Goal: Task Accomplishment & Management: Use online tool/utility

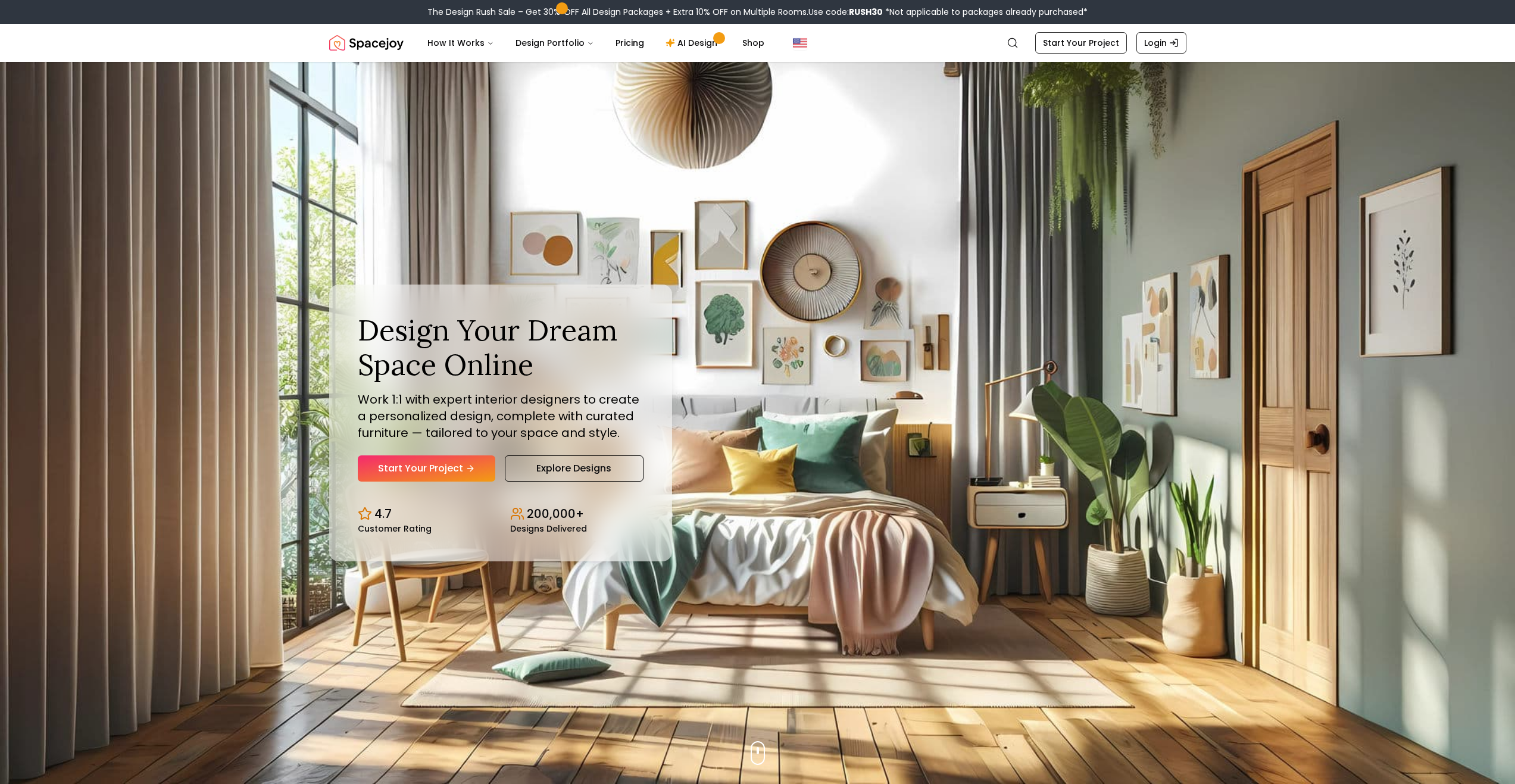
click at [457, 474] on link "Start Your Project" at bounding box center [427, 469] width 138 height 26
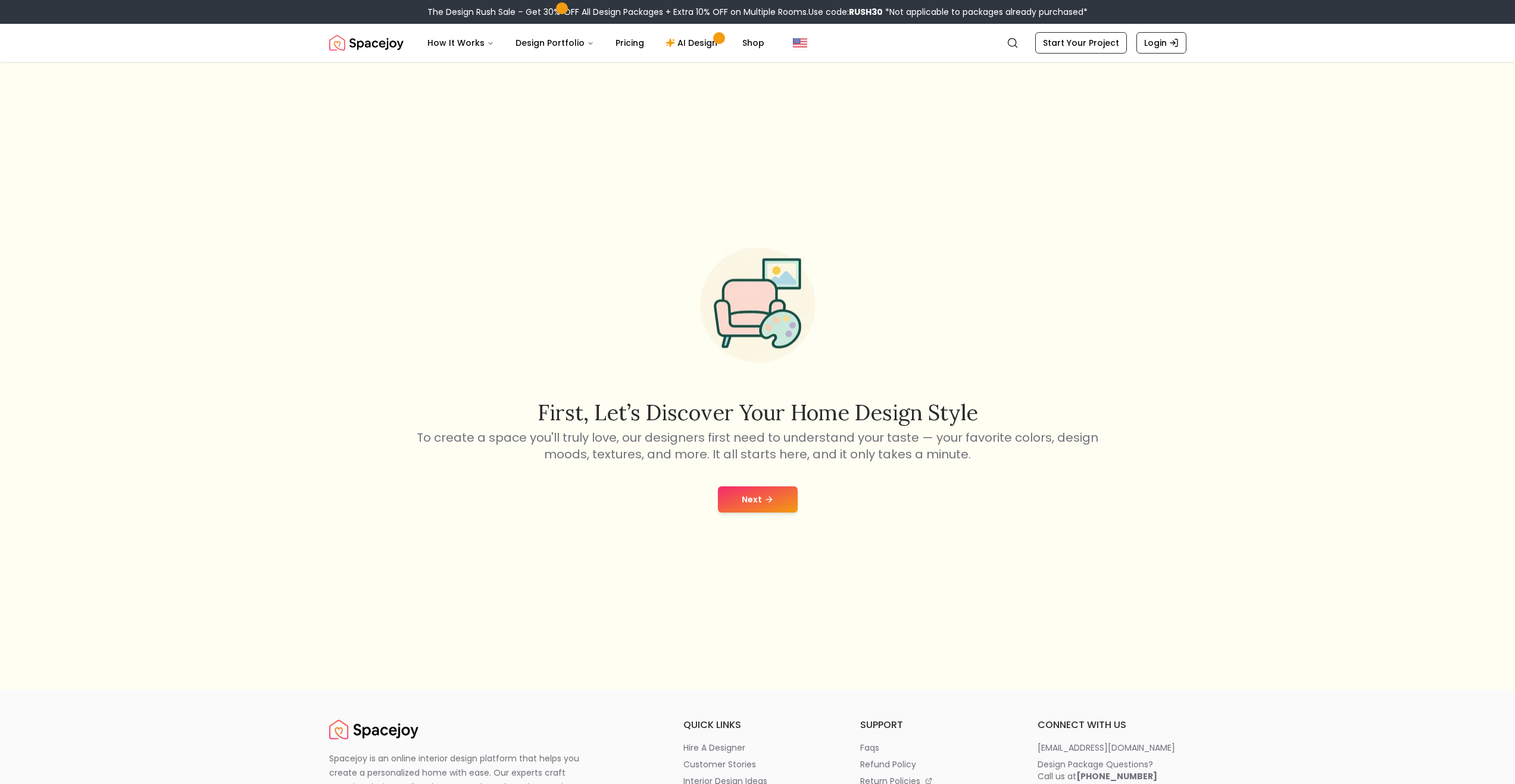
click at [761, 503] on button "Next" at bounding box center [758, 499] width 80 height 26
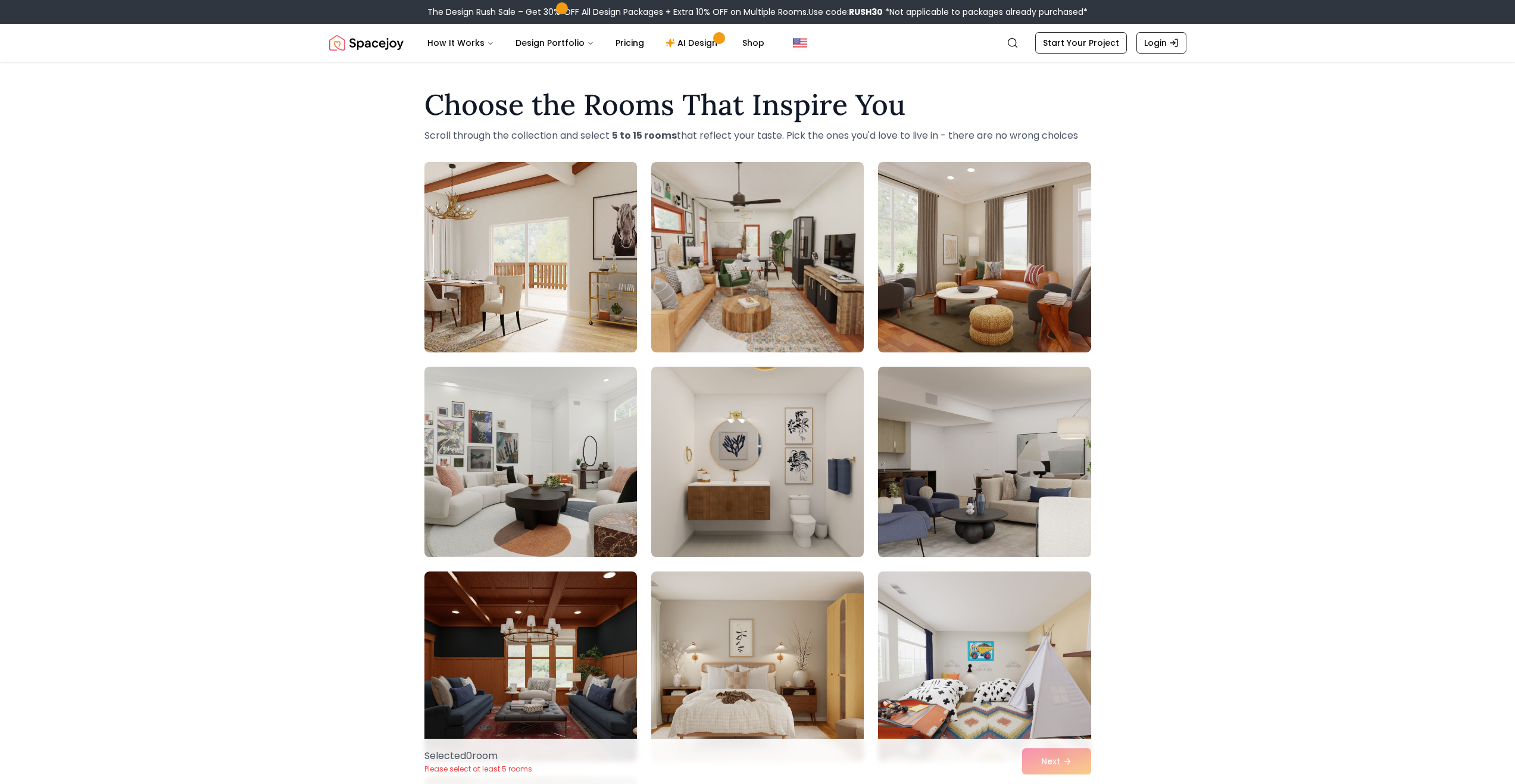
click at [580, 261] on img at bounding box center [531, 257] width 223 height 200
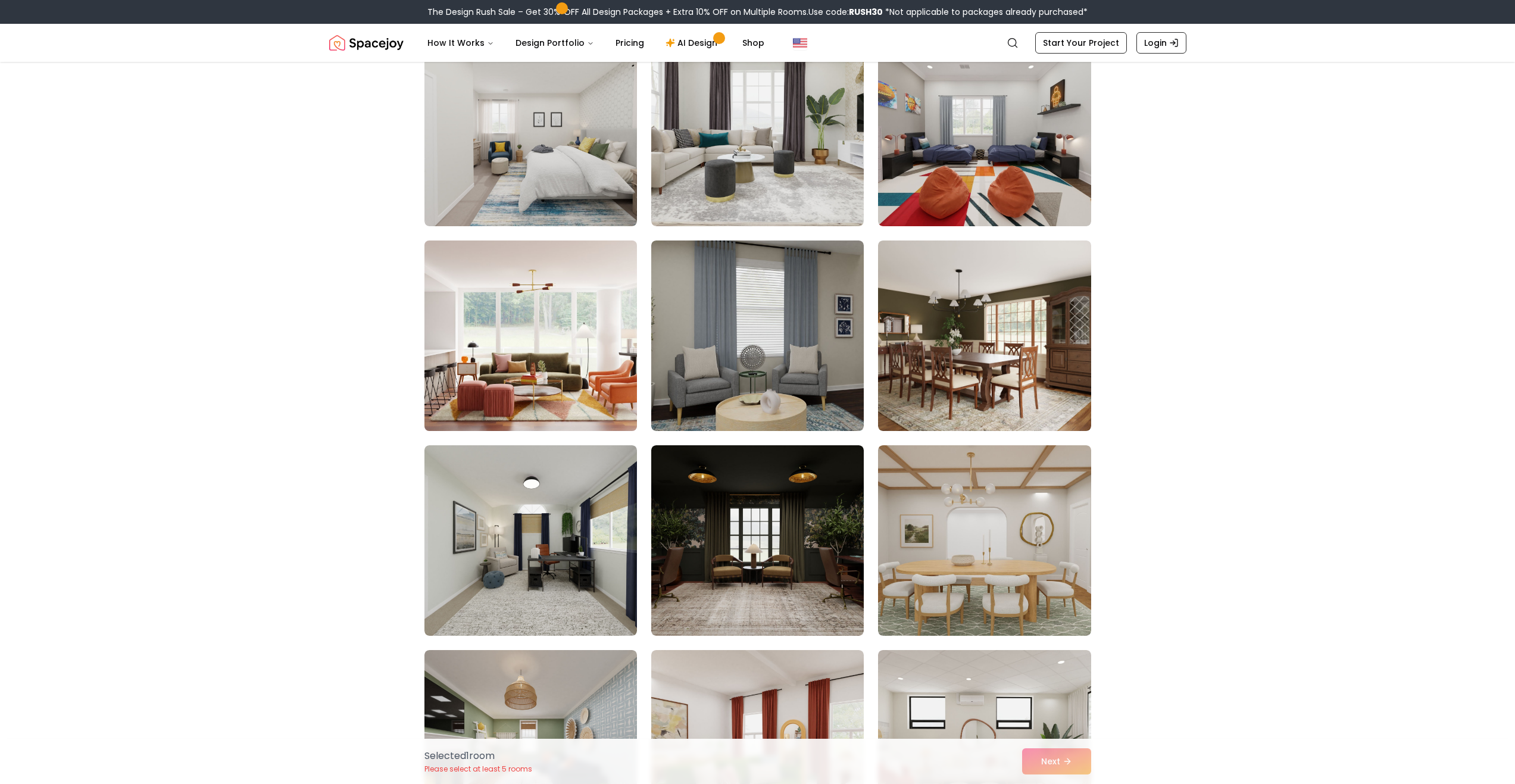
scroll to position [1786, 0]
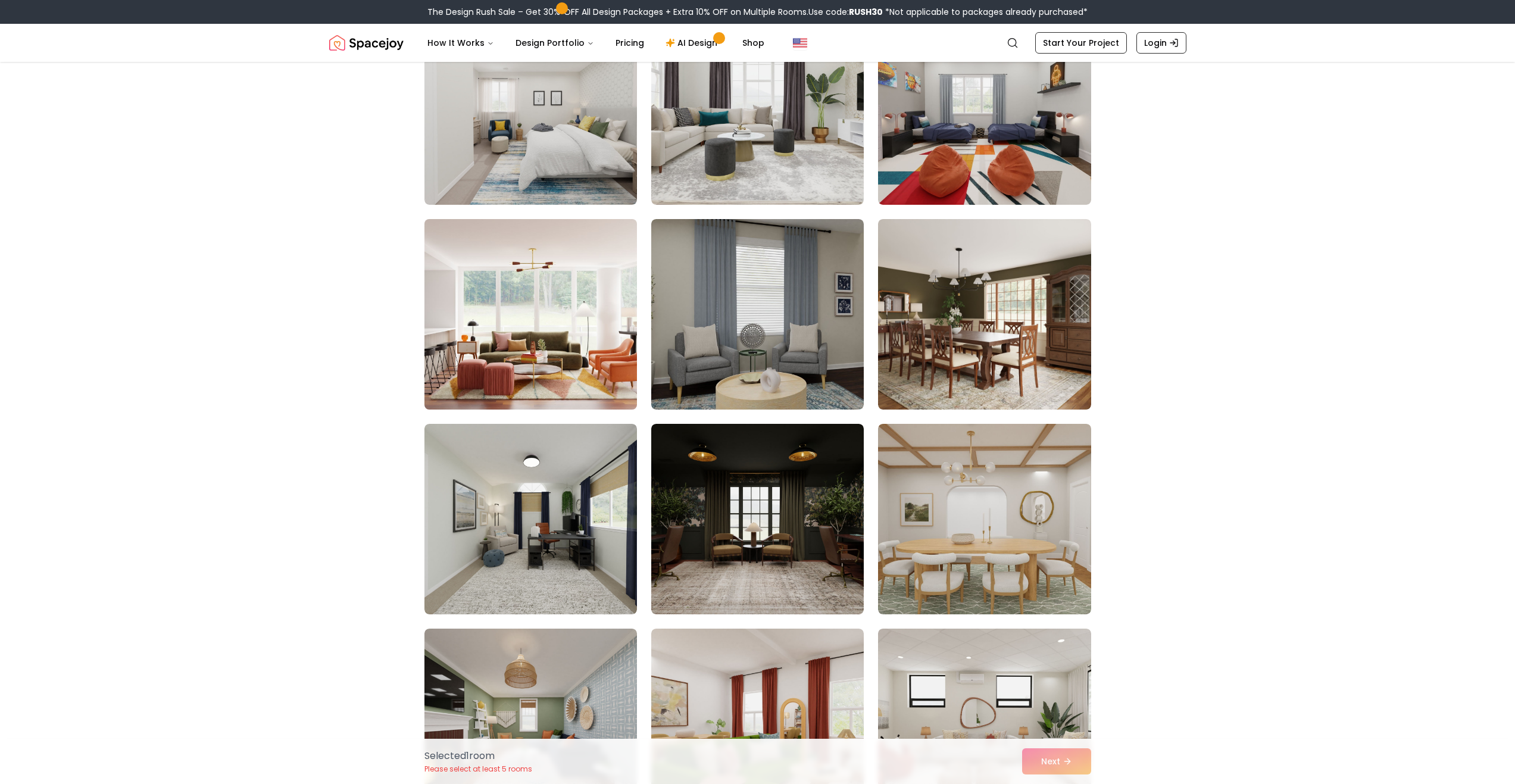
click at [516, 341] on img at bounding box center [531, 314] width 223 height 200
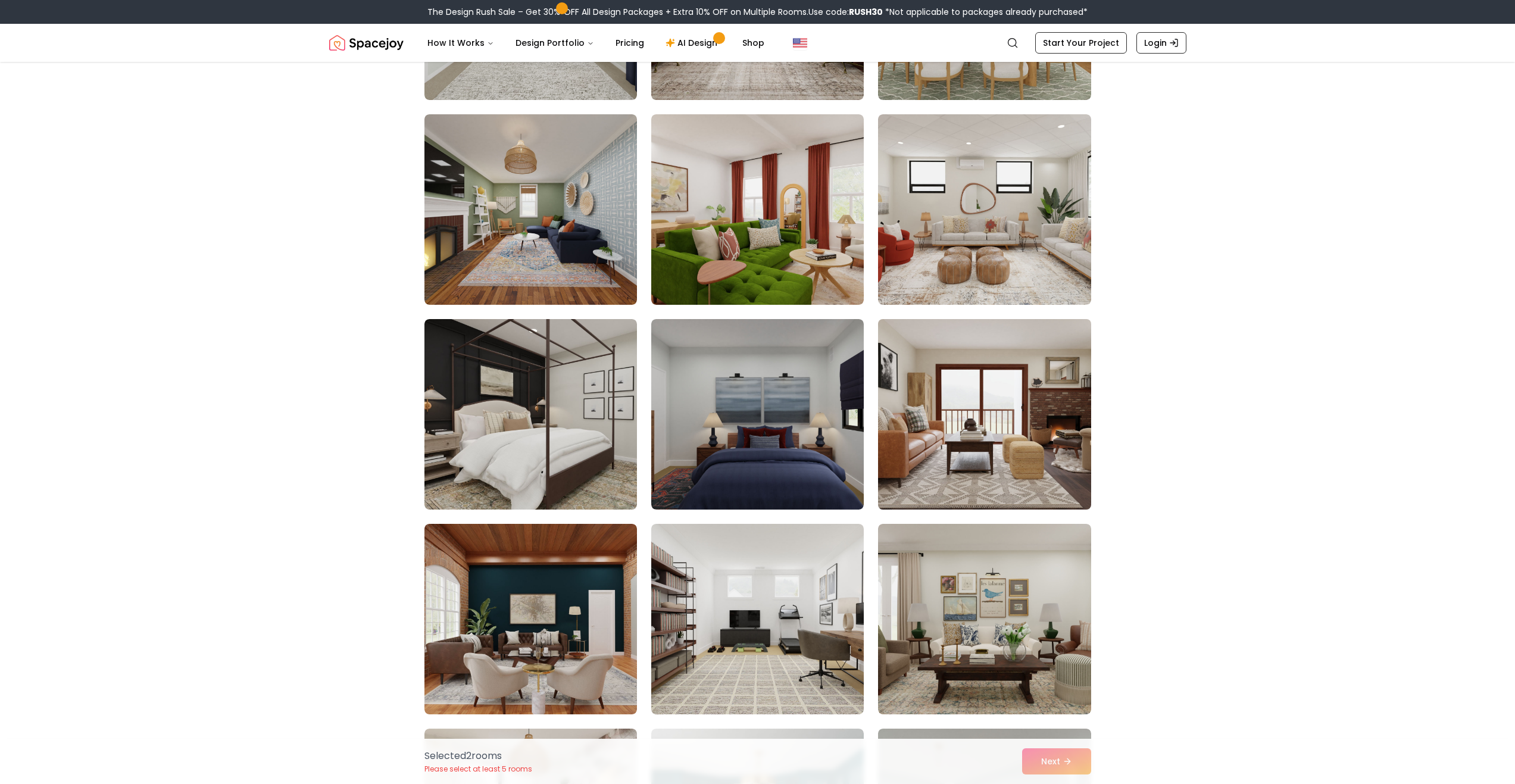
scroll to position [2322, 0]
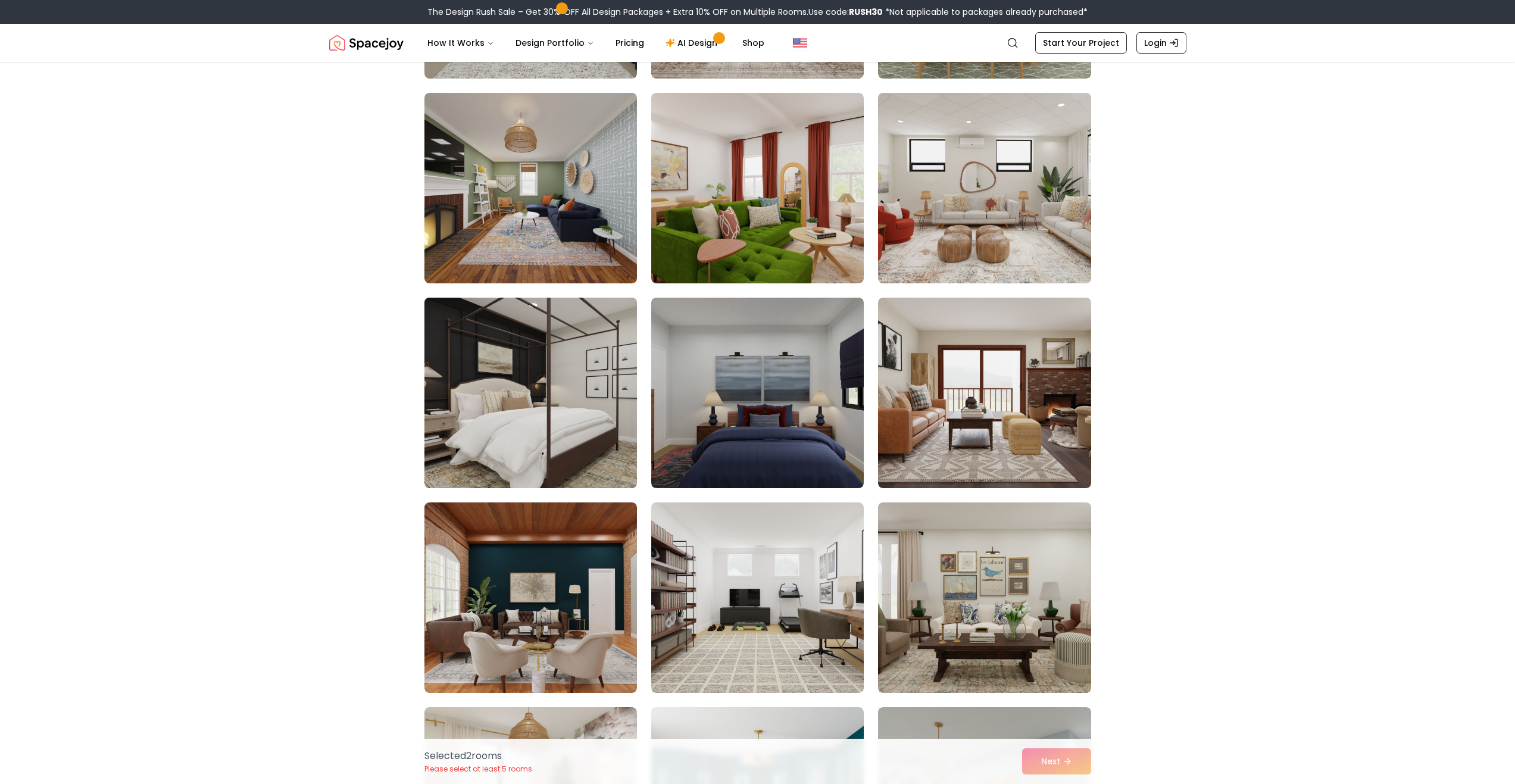
click at [567, 424] on img at bounding box center [531, 393] width 223 height 200
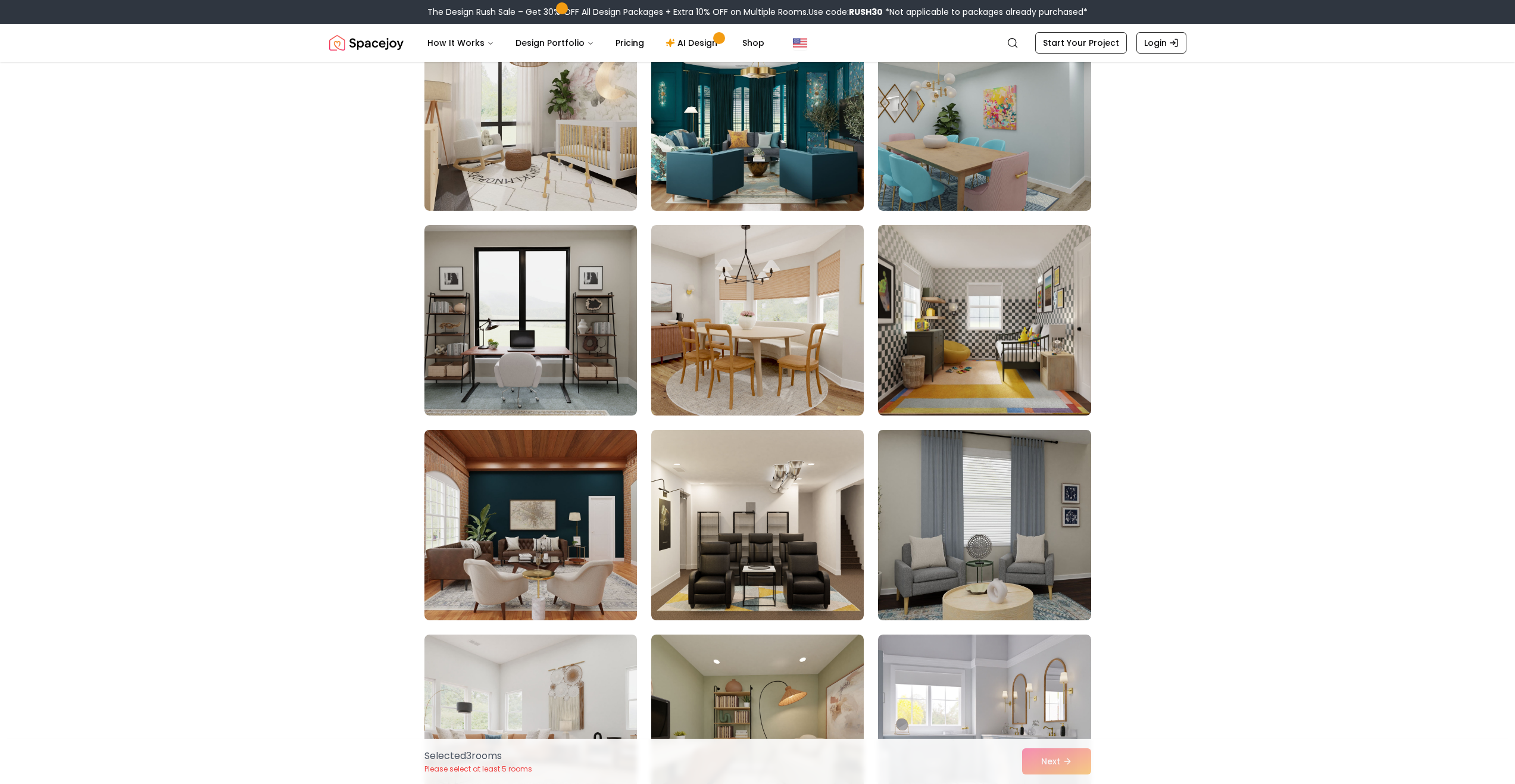
scroll to position [3095, 0]
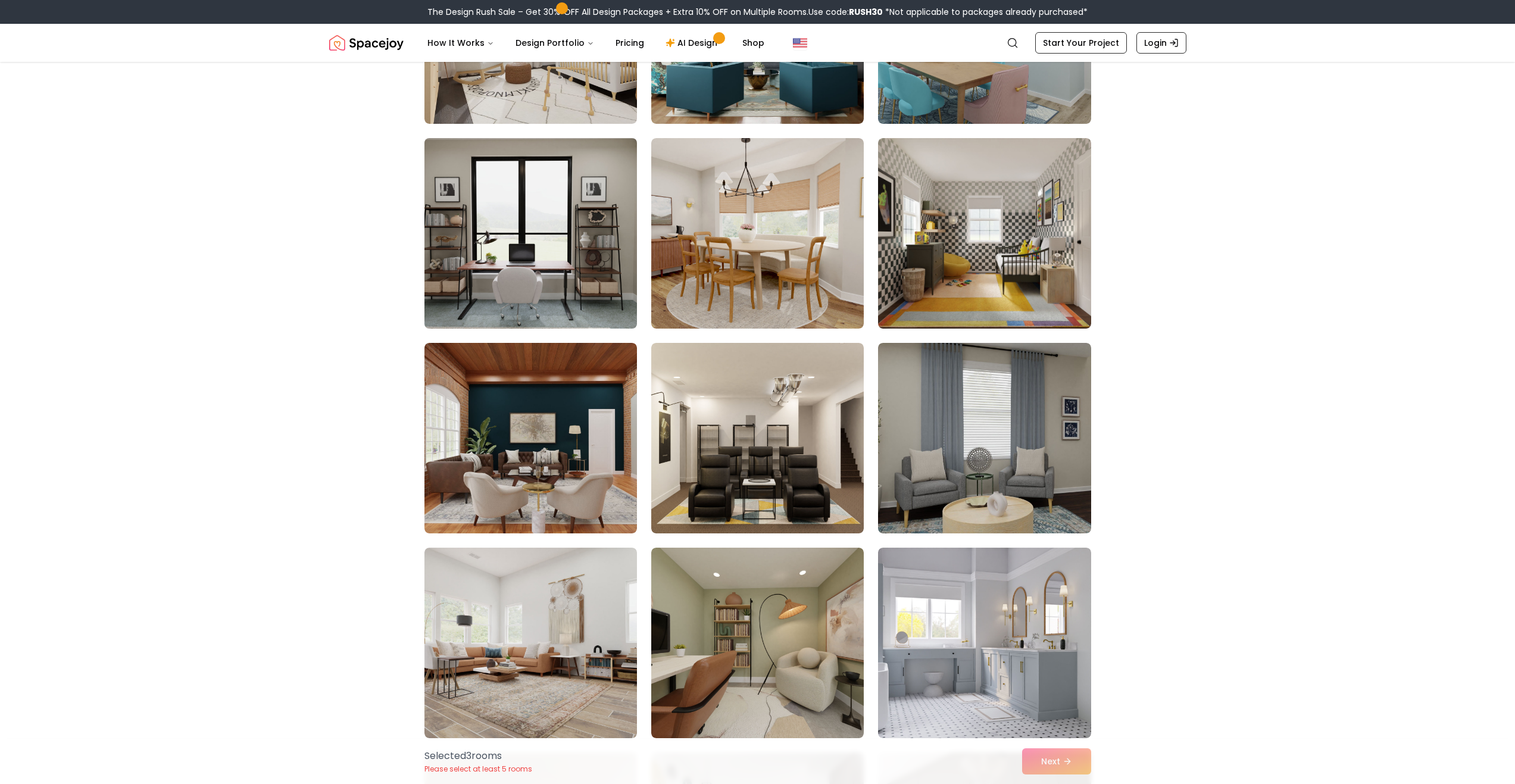
click at [565, 270] on img at bounding box center [531, 233] width 223 height 200
click at [552, 273] on img at bounding box center [531, 233] width 223 height 200
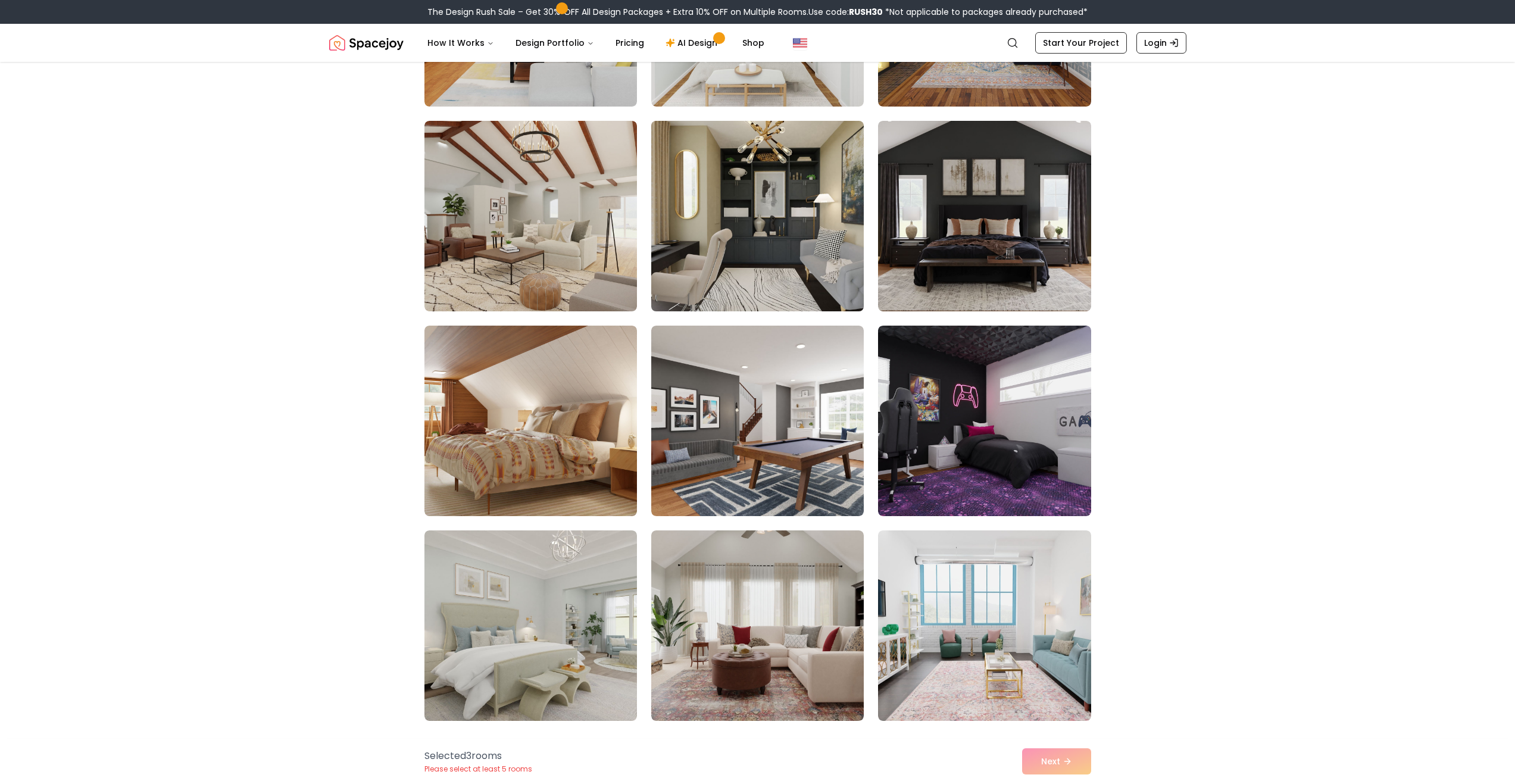
scroll to position [5594, 0]
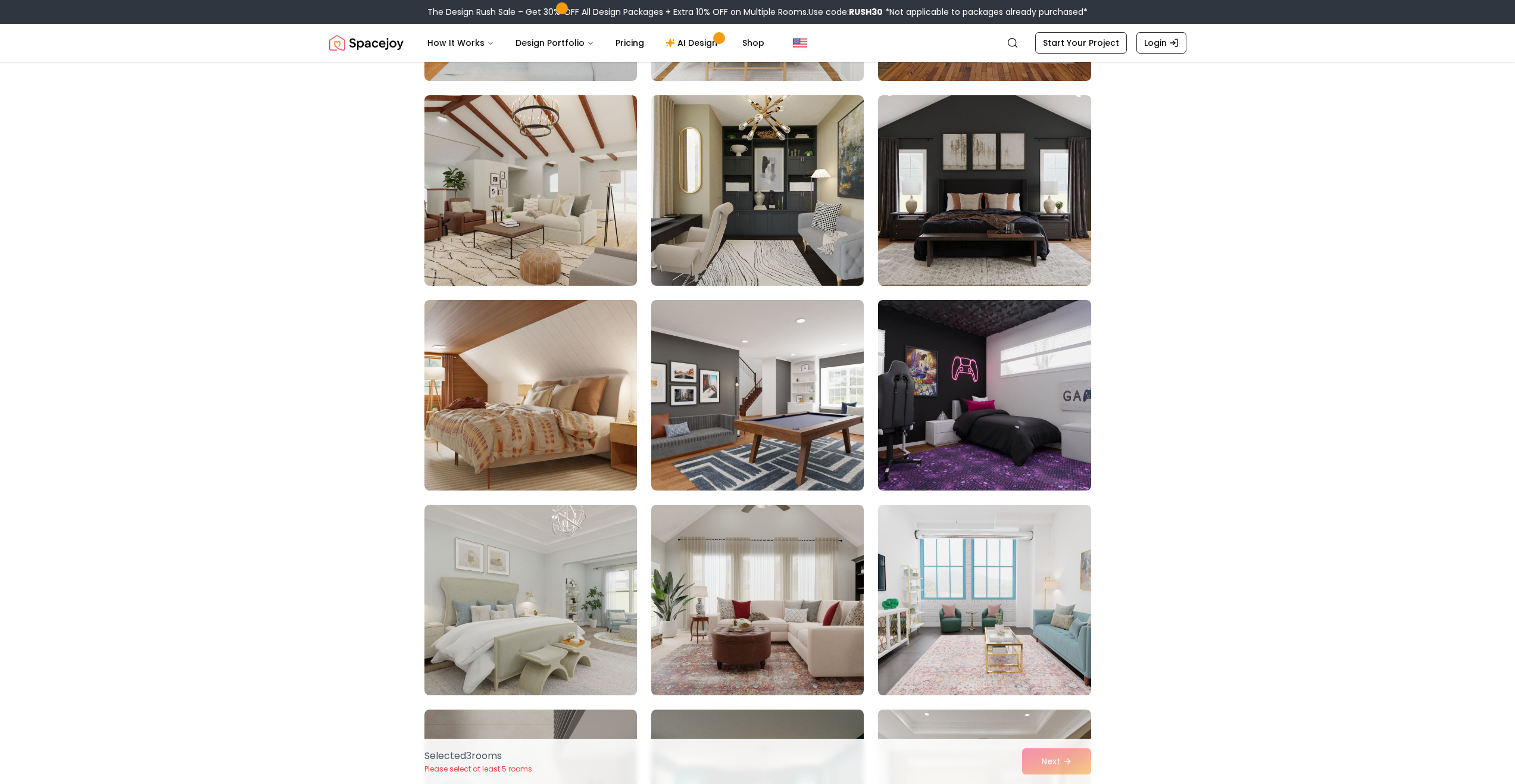
click at [956, 429] on img at bounding box center [984, 395] width 223 height 200
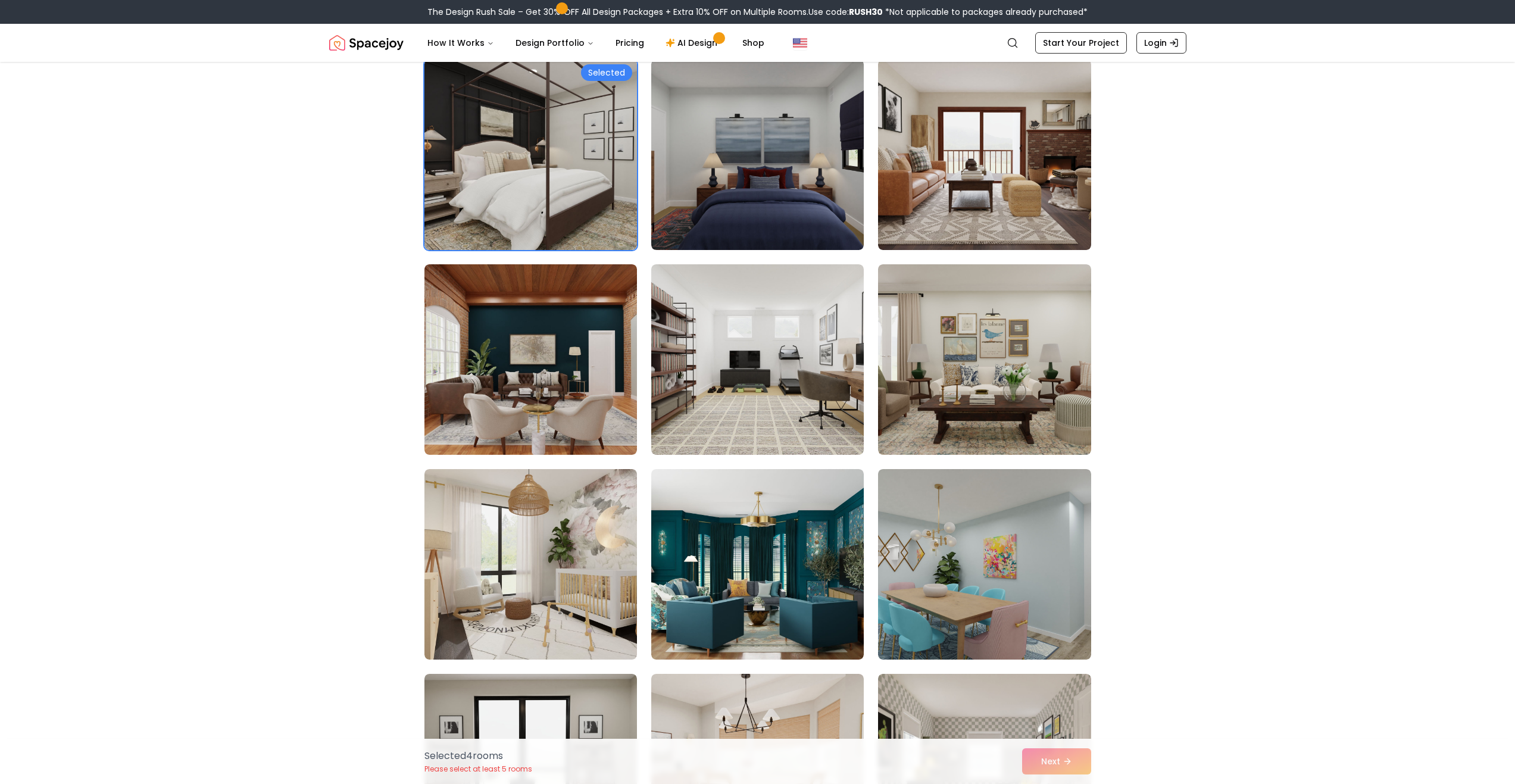
scroll to position [2322, 0]
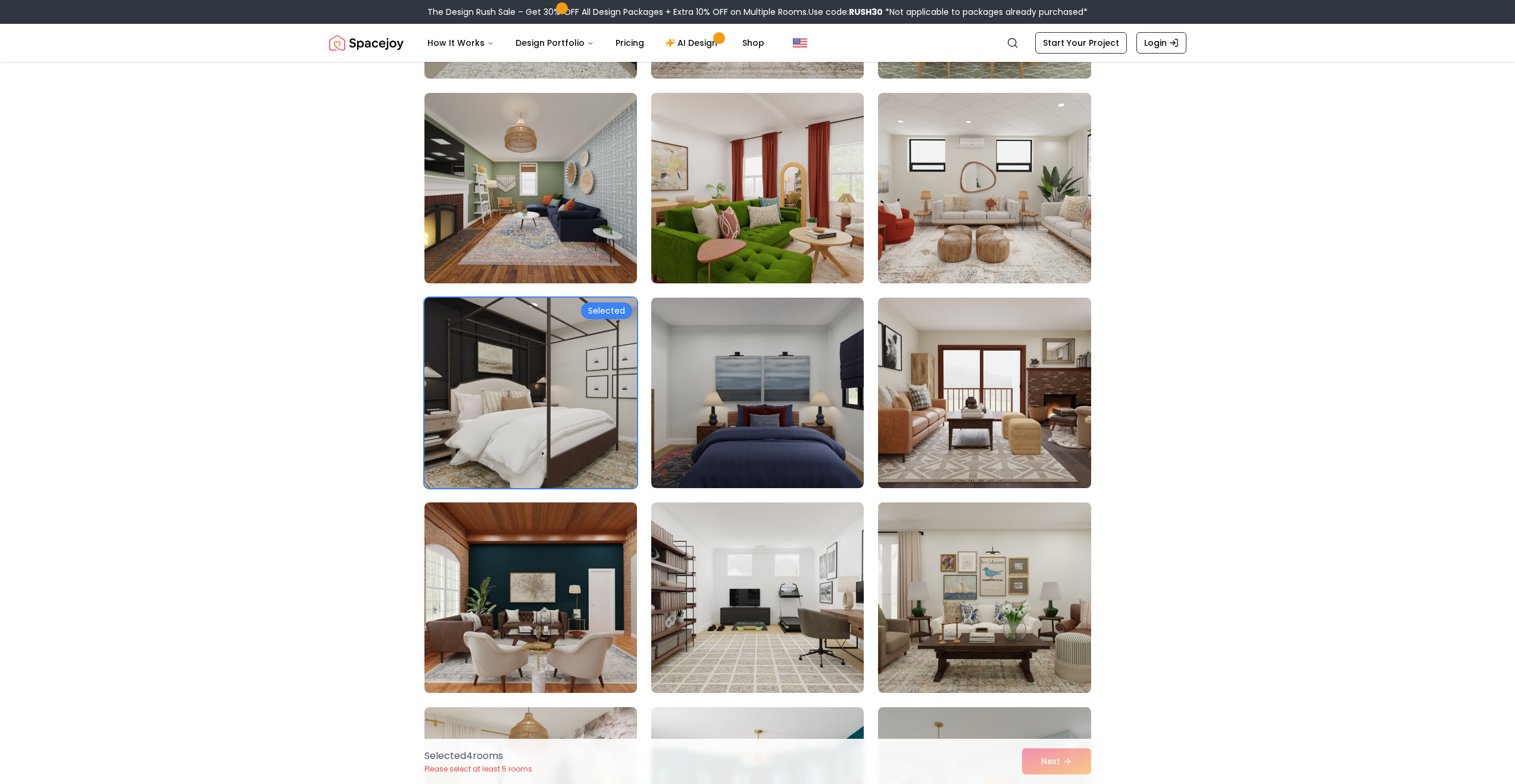
drag, startPoint x: 517, startPoint y: 347, endPoint x: 656, endPoint y: 341, distance: 139.1
click at [517, 347] on img at bounding box center [531, 393] width 223 height 200
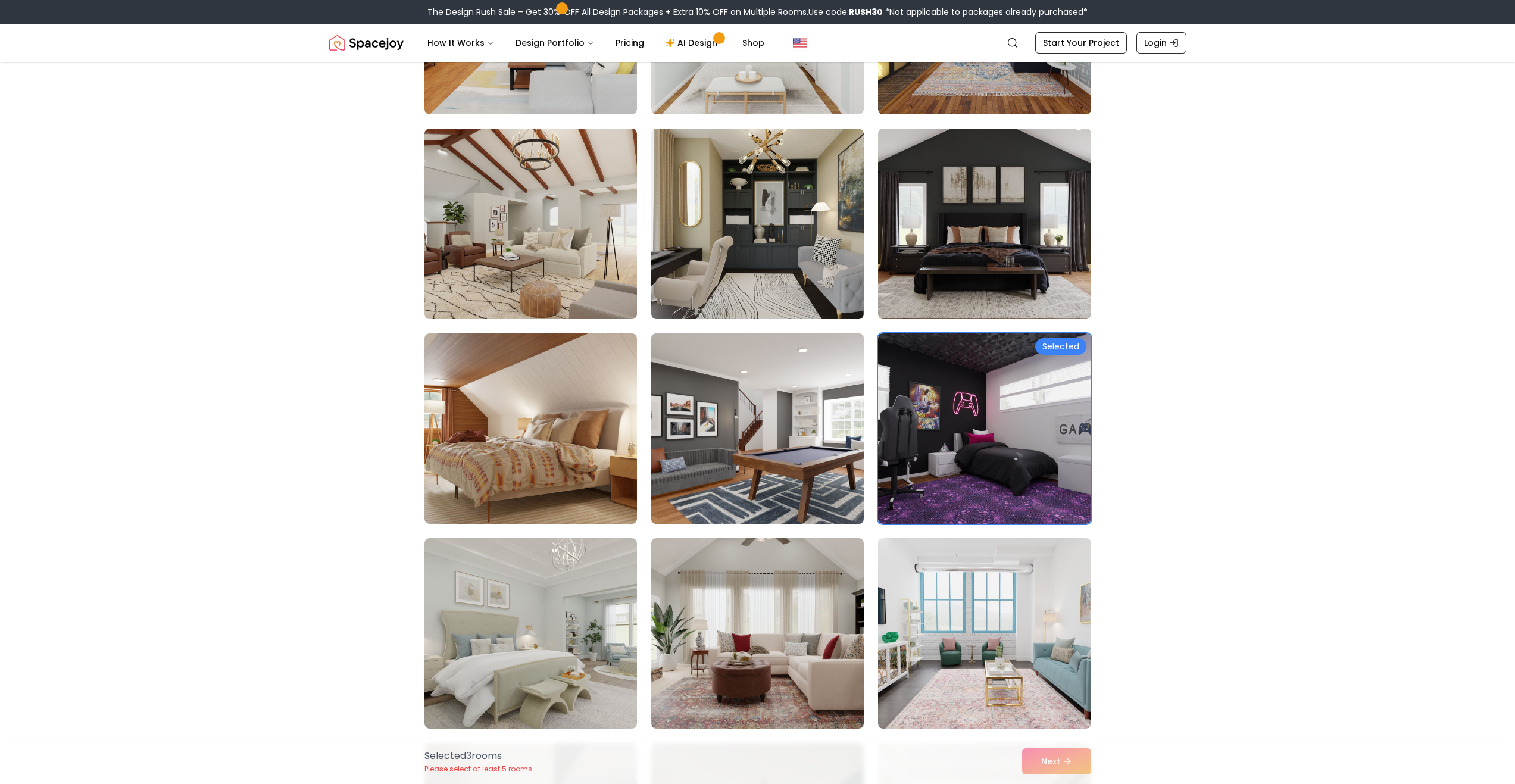
scroll to position [5714, 0]
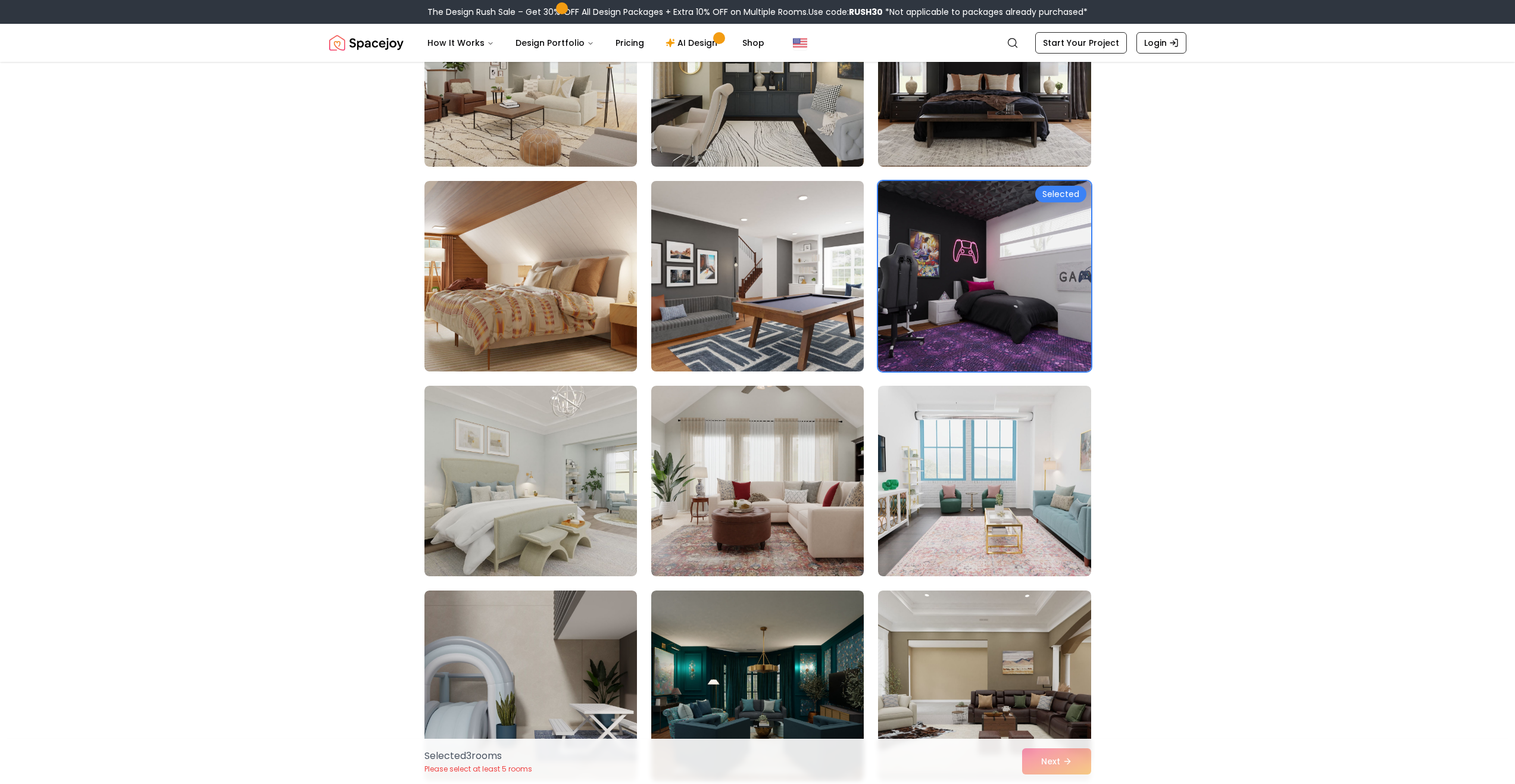
click at [782, 335] on img at bounding box center [757, 276] width 223 height 200
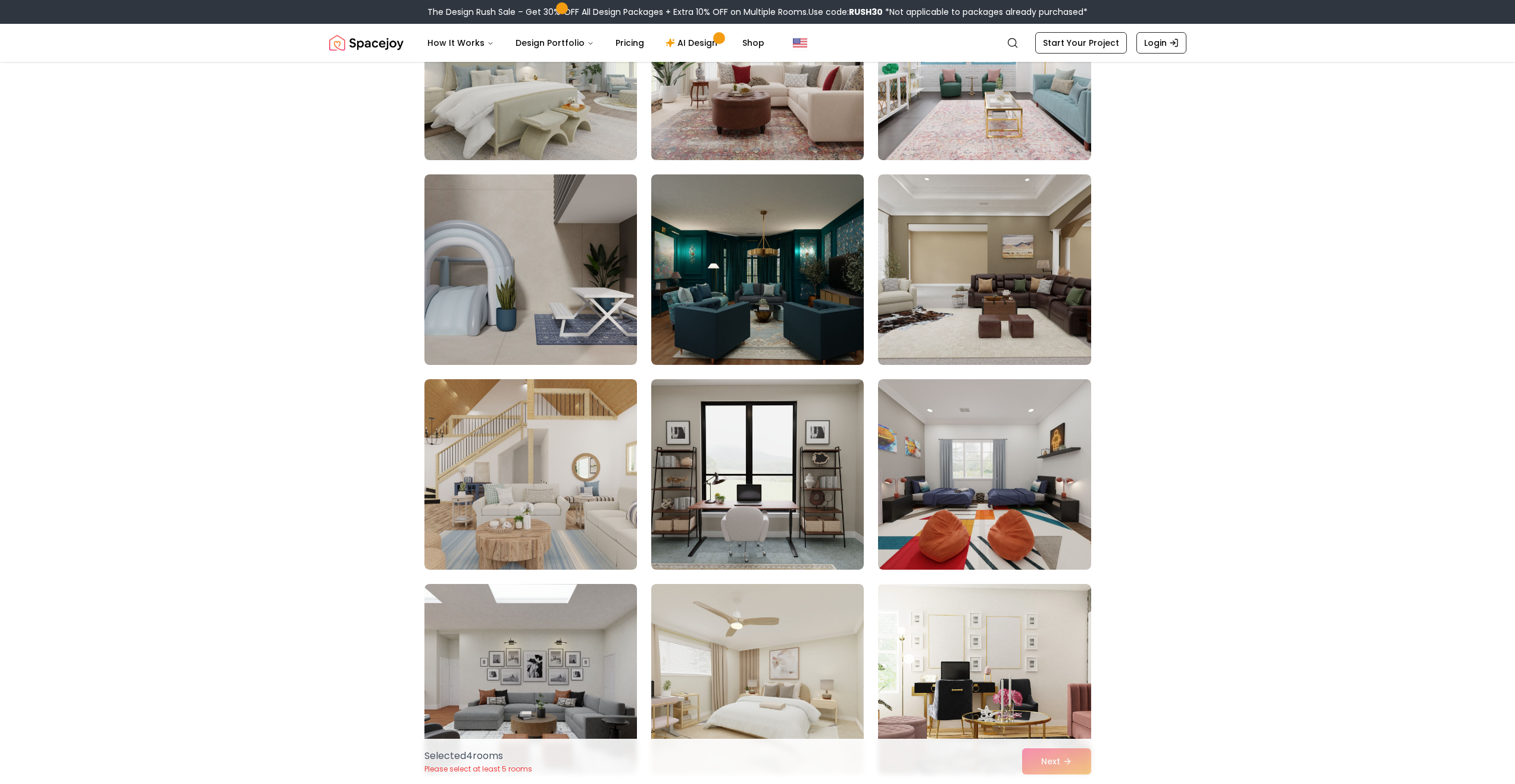
scroll to position [6130, 0]
click at [792, 311] on img at bounding box center [757, 269] width 223 height 200
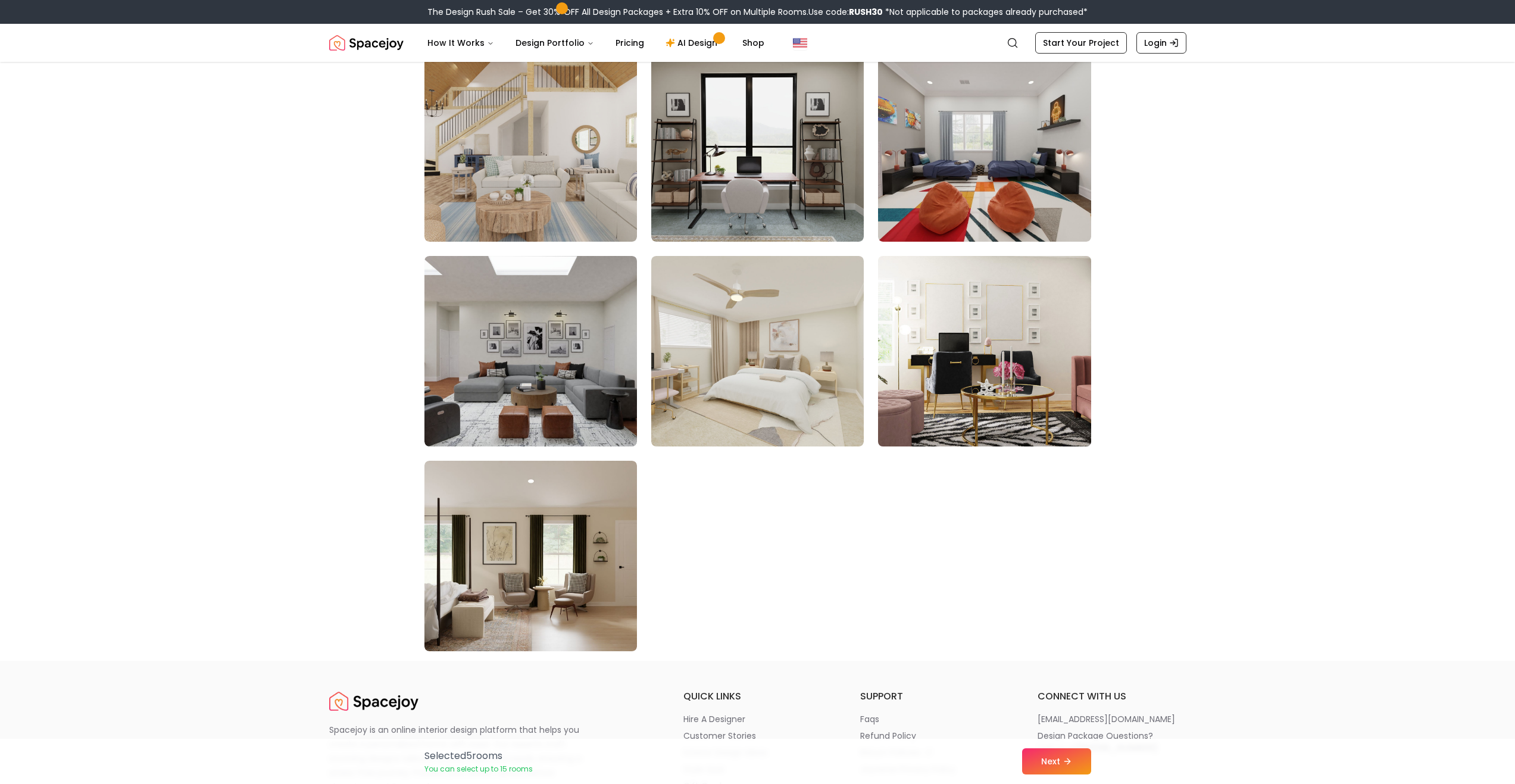
scroll to position [6487, 0]
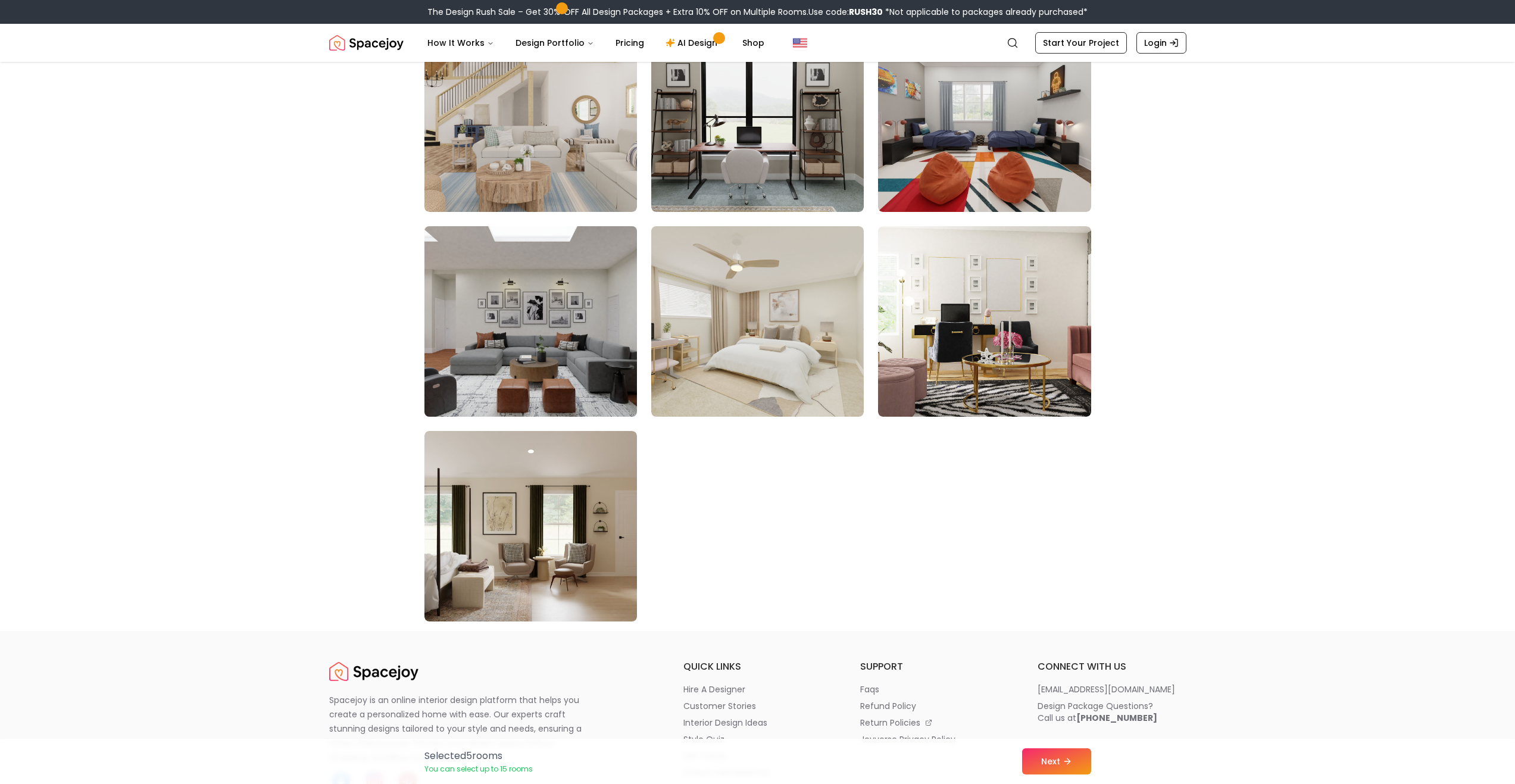
click at [580, 374] on img at bounding box center [531, 321] width 223 height 200
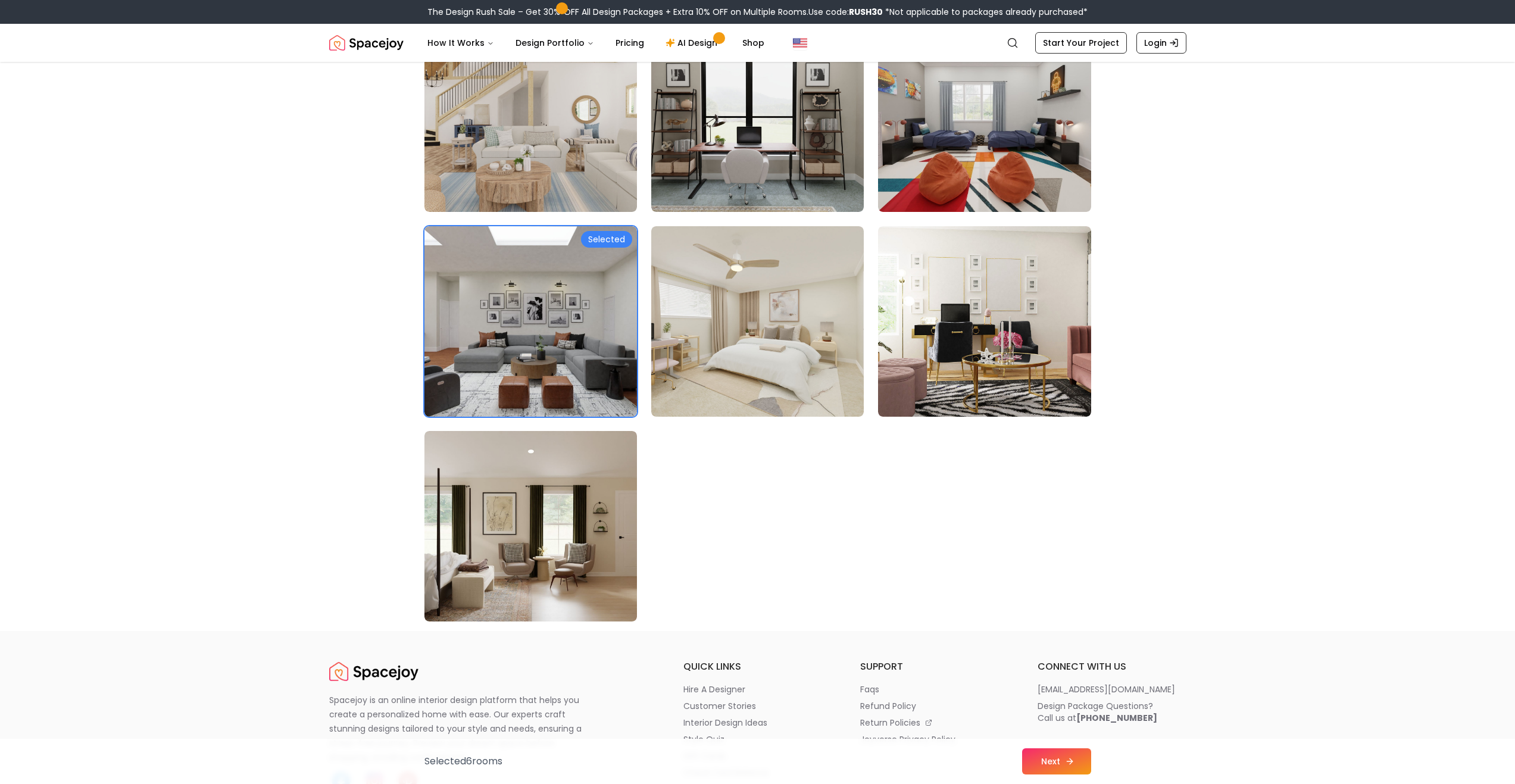
click at [1058, 760] on button "Next" at bounding box center [1056, 761] width 69 height 26
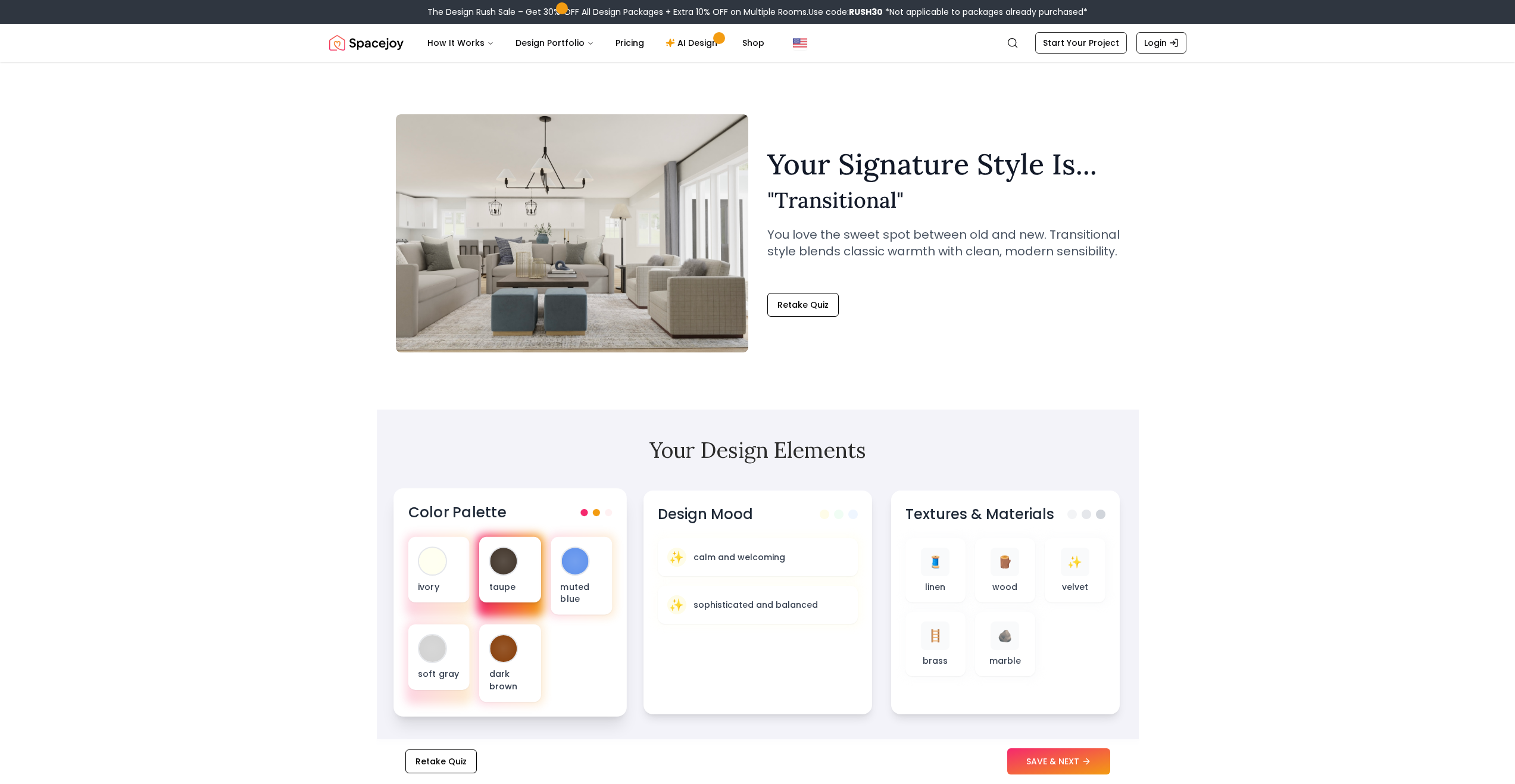
click at [497, 578] on div "taupe" at bounding box center [510, 569] width 61 height 65
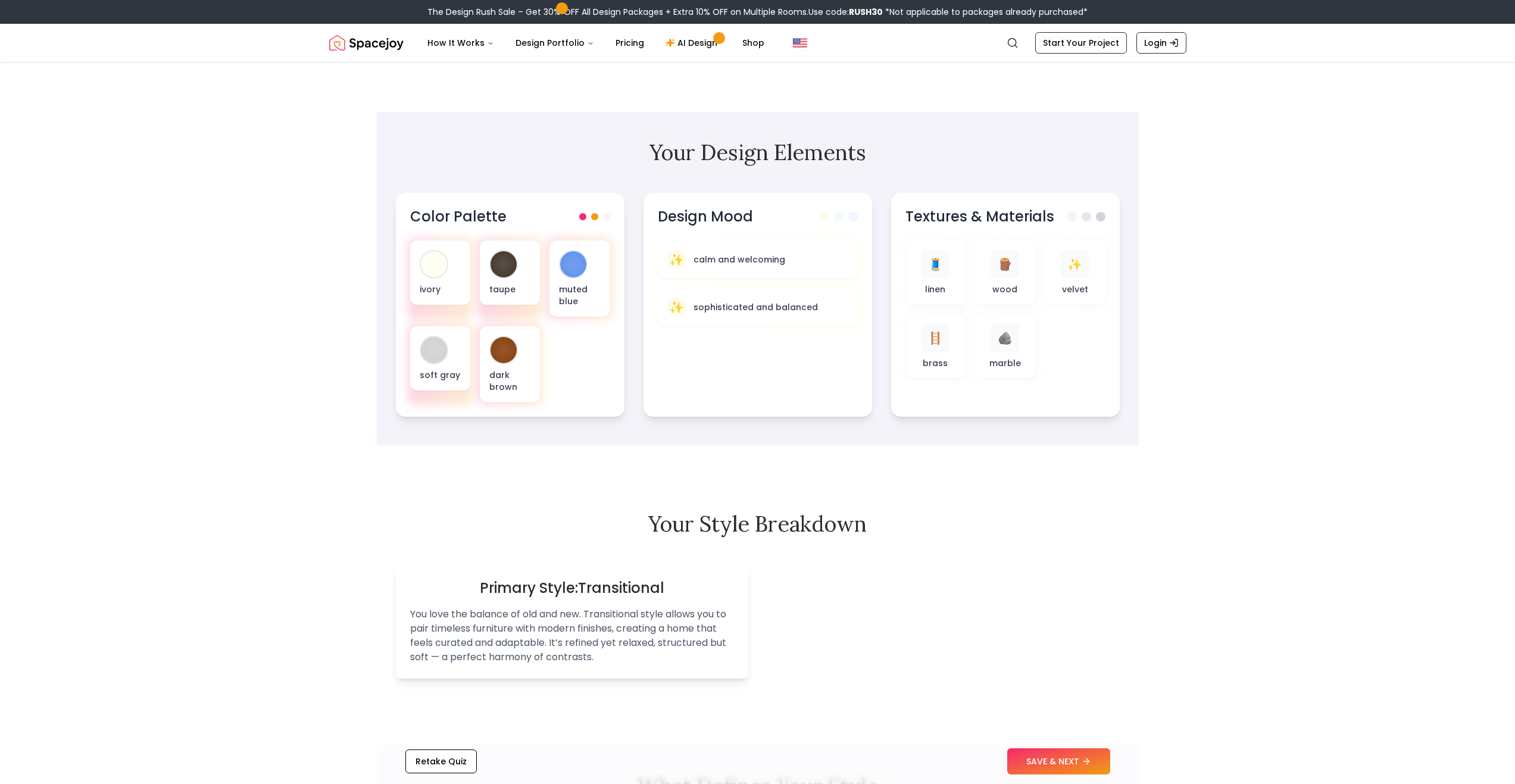
scroll to position [357, 0]
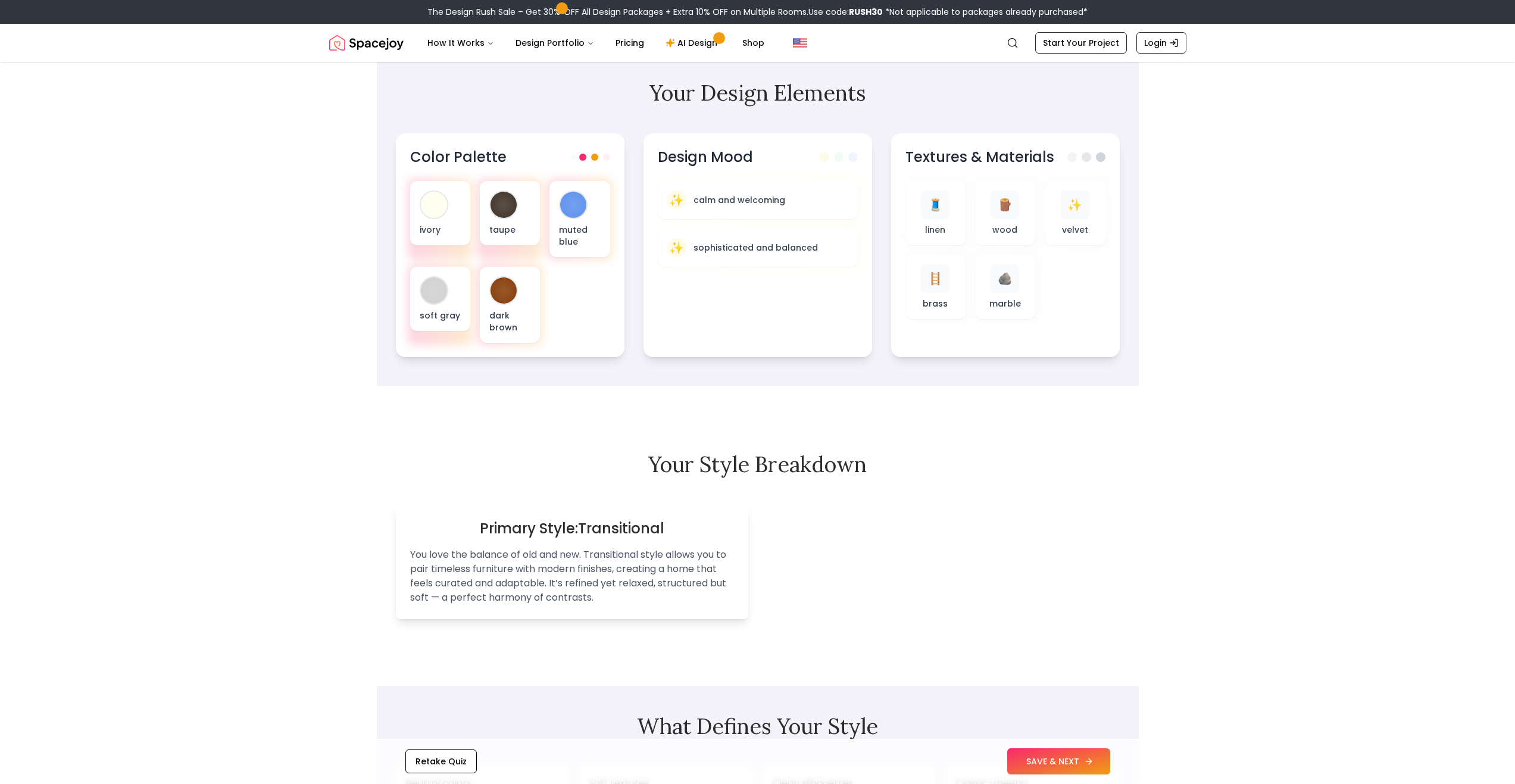
click at [1091, 767] on button "SAVE & NEXT" at bounding box center [1058, 761] width 103 height 26
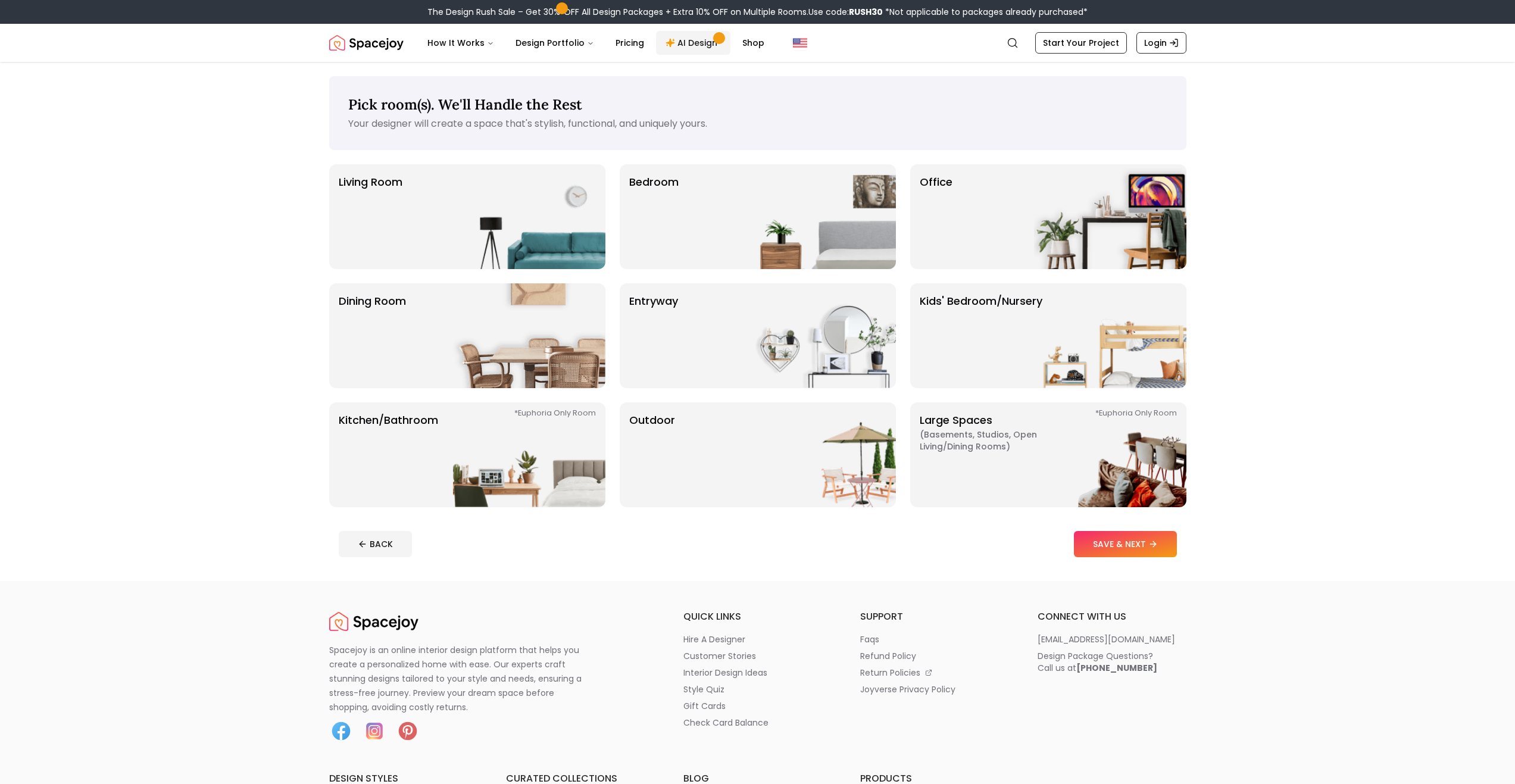
drag, startPoint x: 689, startPoint y: 24, endPoint x: 689, endPoint y: 33, distance: 9.0
click at [689, 24] on nav "Spacejoy Search How It Works Design Portfolio Pricing AI Design Shop Search Sta…" at bounding box center [758, 43] width 857 height 38
click at [689, 33] on link "AI Design" at bounding box center [693, 43] width 74 height 24
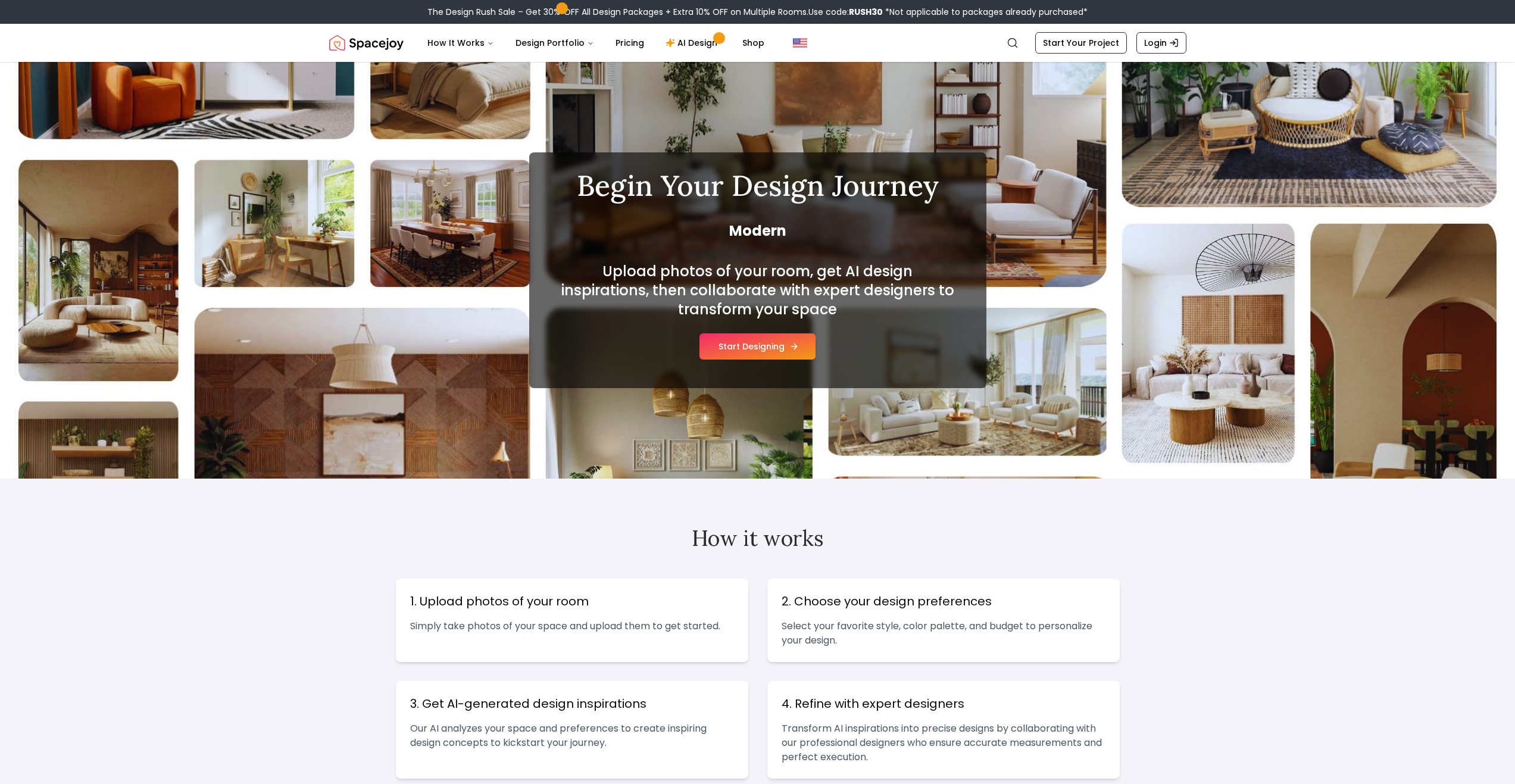
click at [779, 346] on button "Start Designing" at bounding box center [757, 347] width 116 height 26
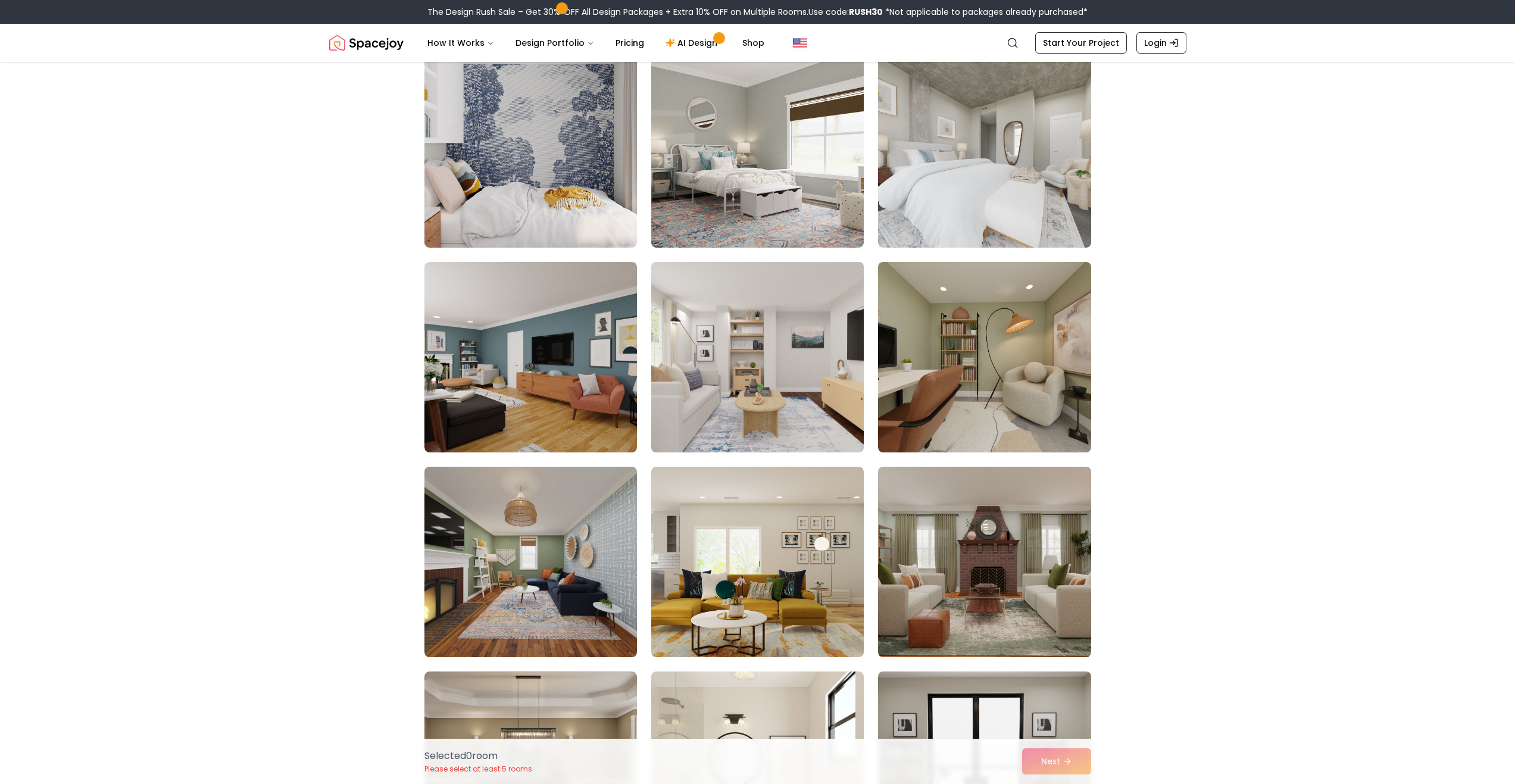
scroll to position [536, 0]
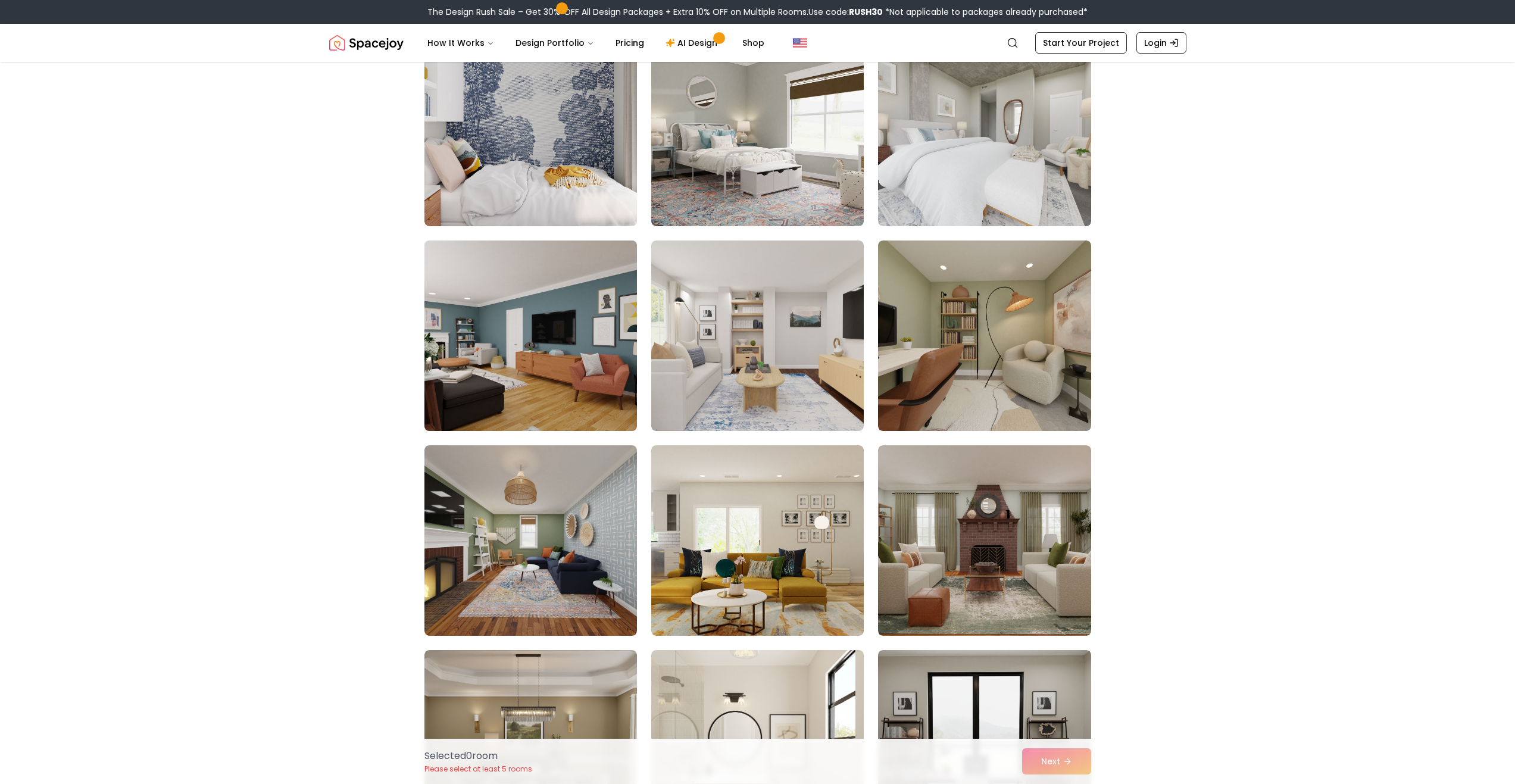
click at [531, 330] on img at bounding box center [531, 336] width 223 height 200
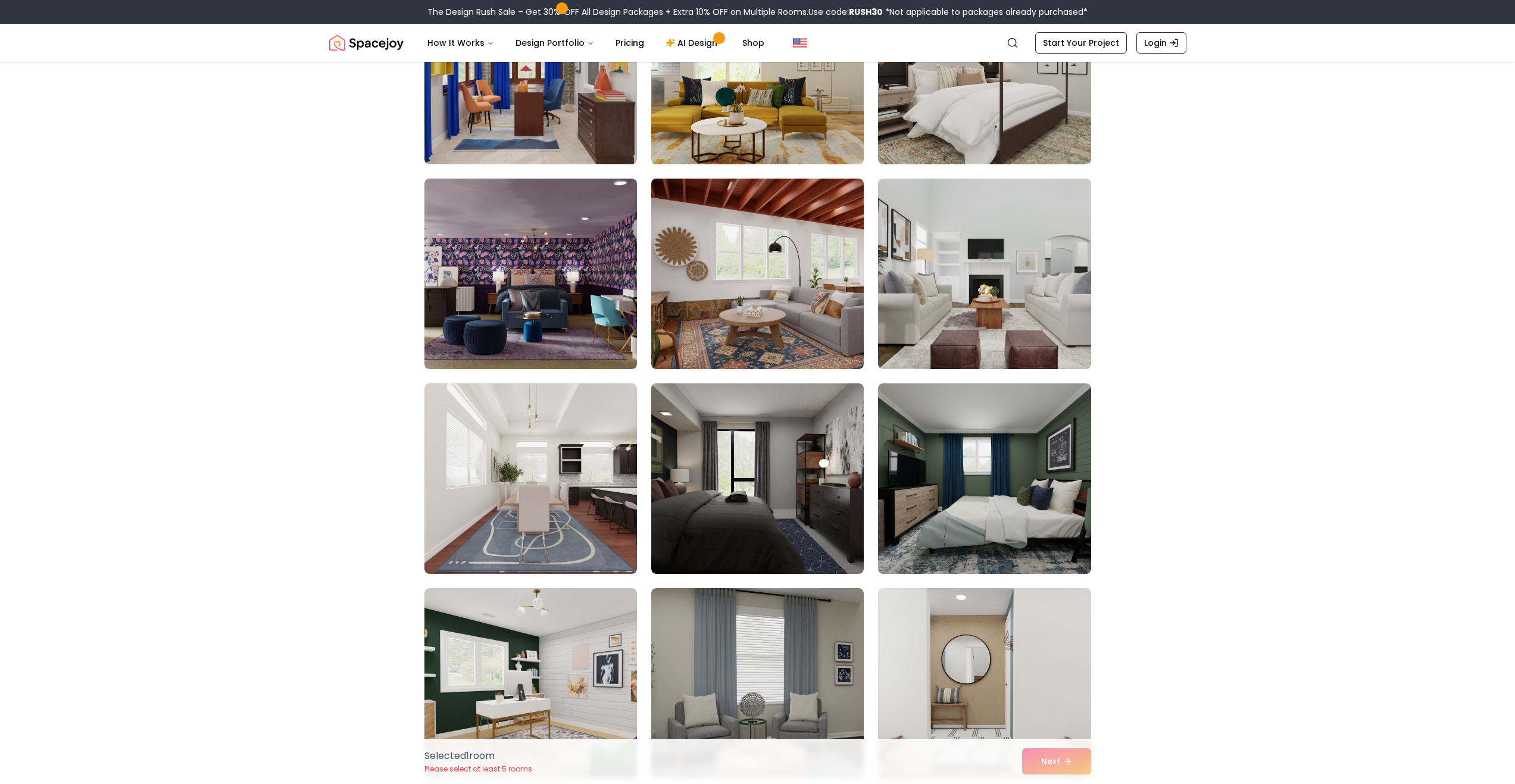
scroll to position [2500, 0]
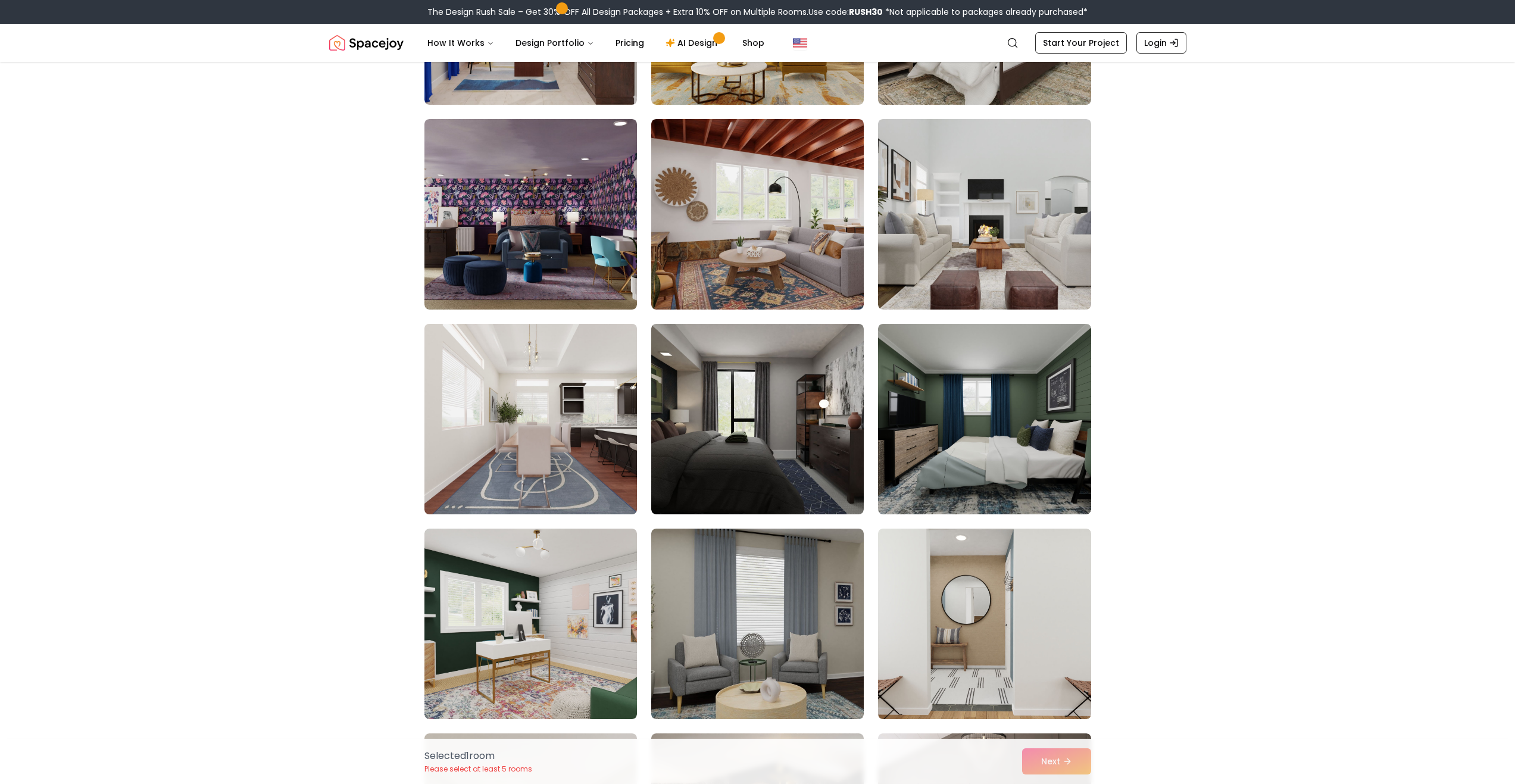
click at [512, 435] on img at bounding box center [531, 419] width 223 height 200
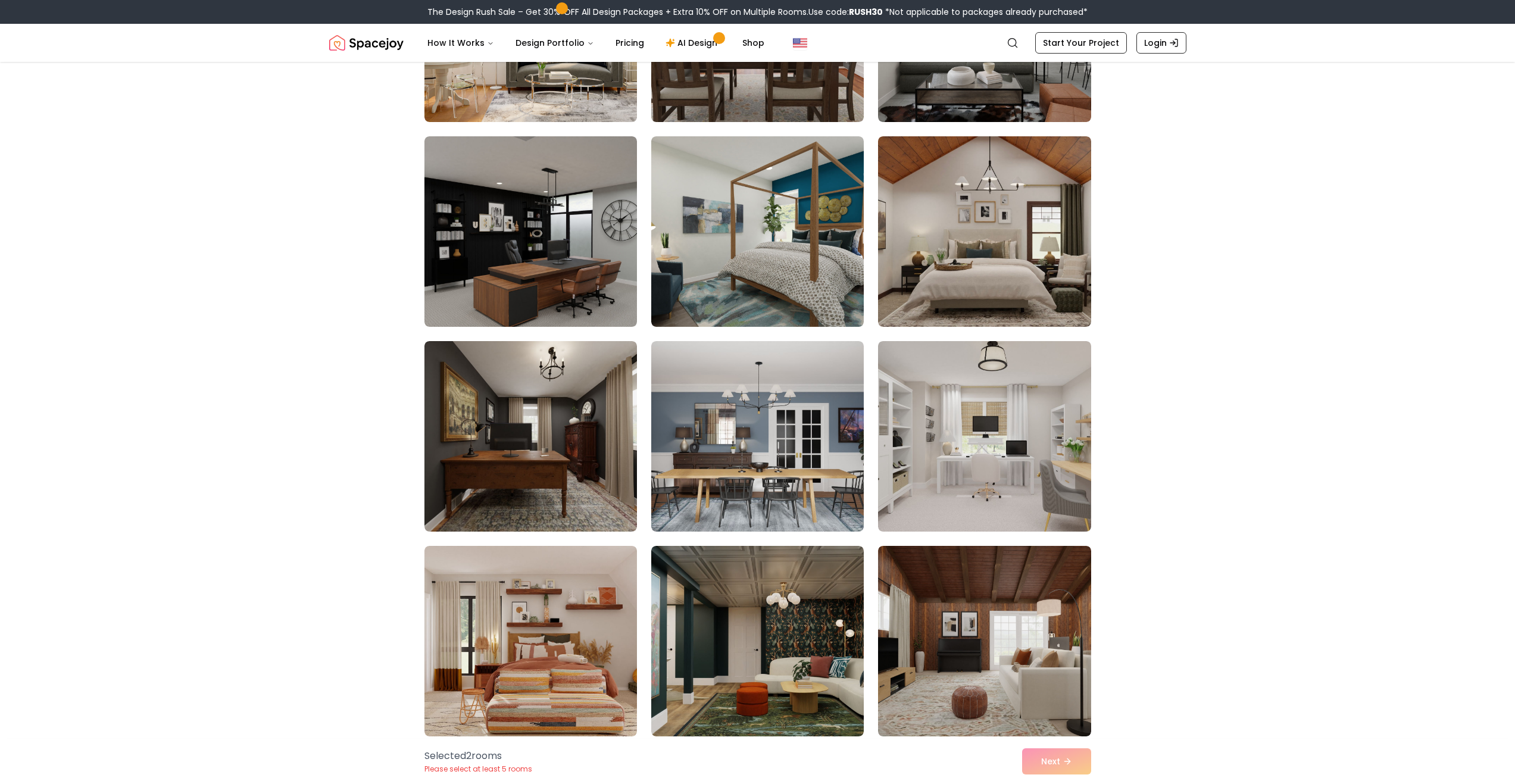
scroll to position [3631, 0]
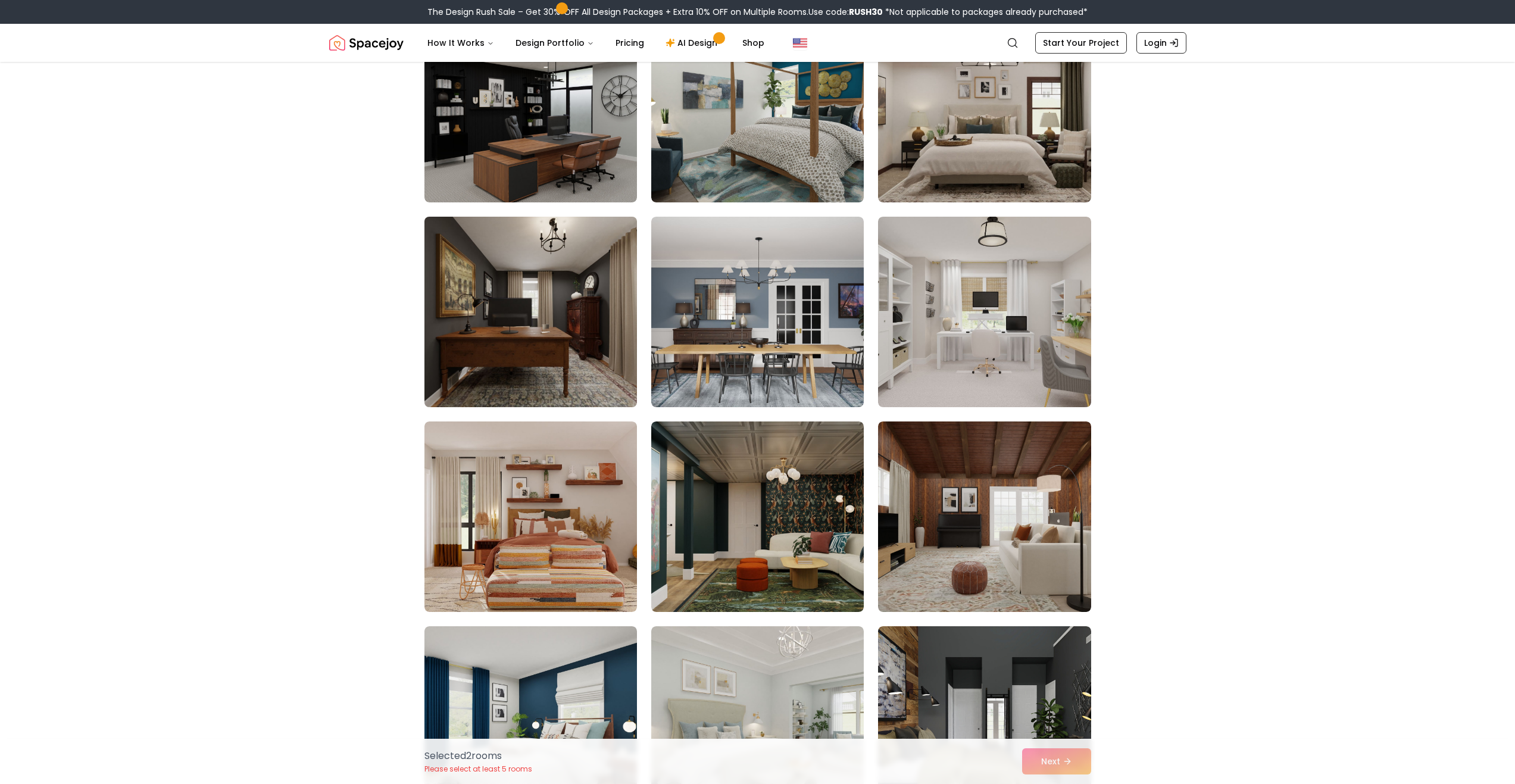
click at [572, 372] on img at bounding box center [531, 312] width 223 height 200
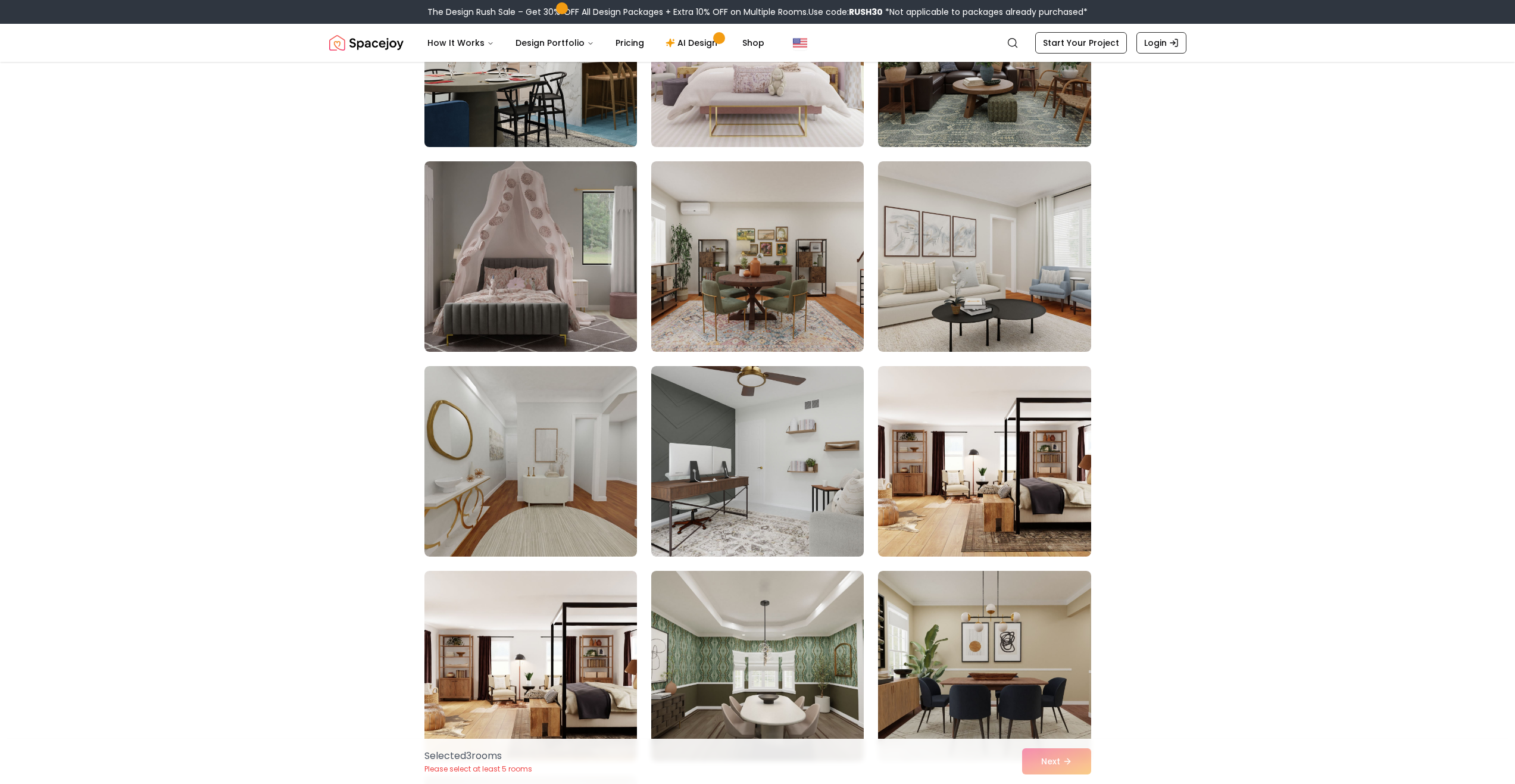
scroll to position [6249, 0]
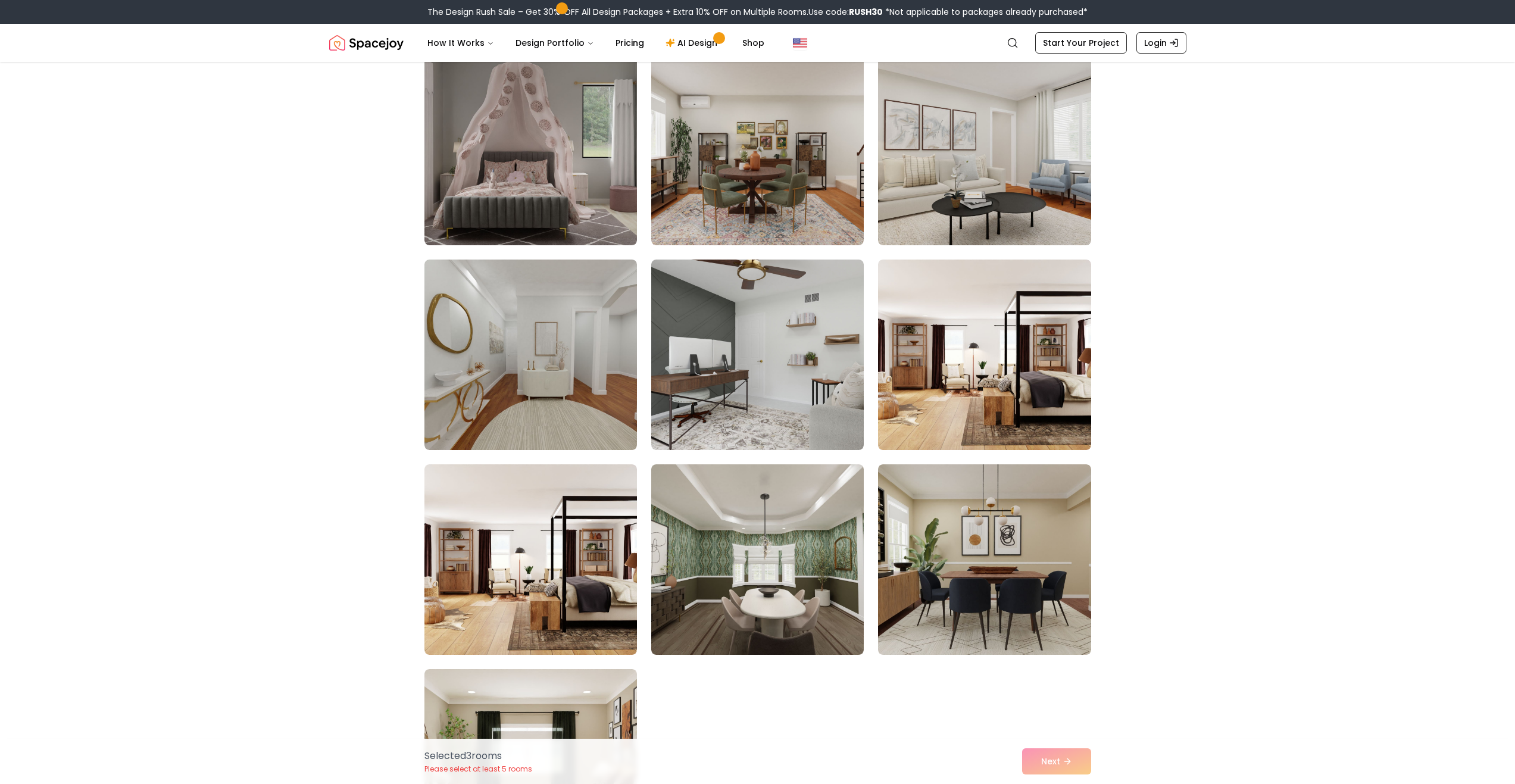
click at [582, 405] on img at bounding box center [531, 355] width 213 height 191
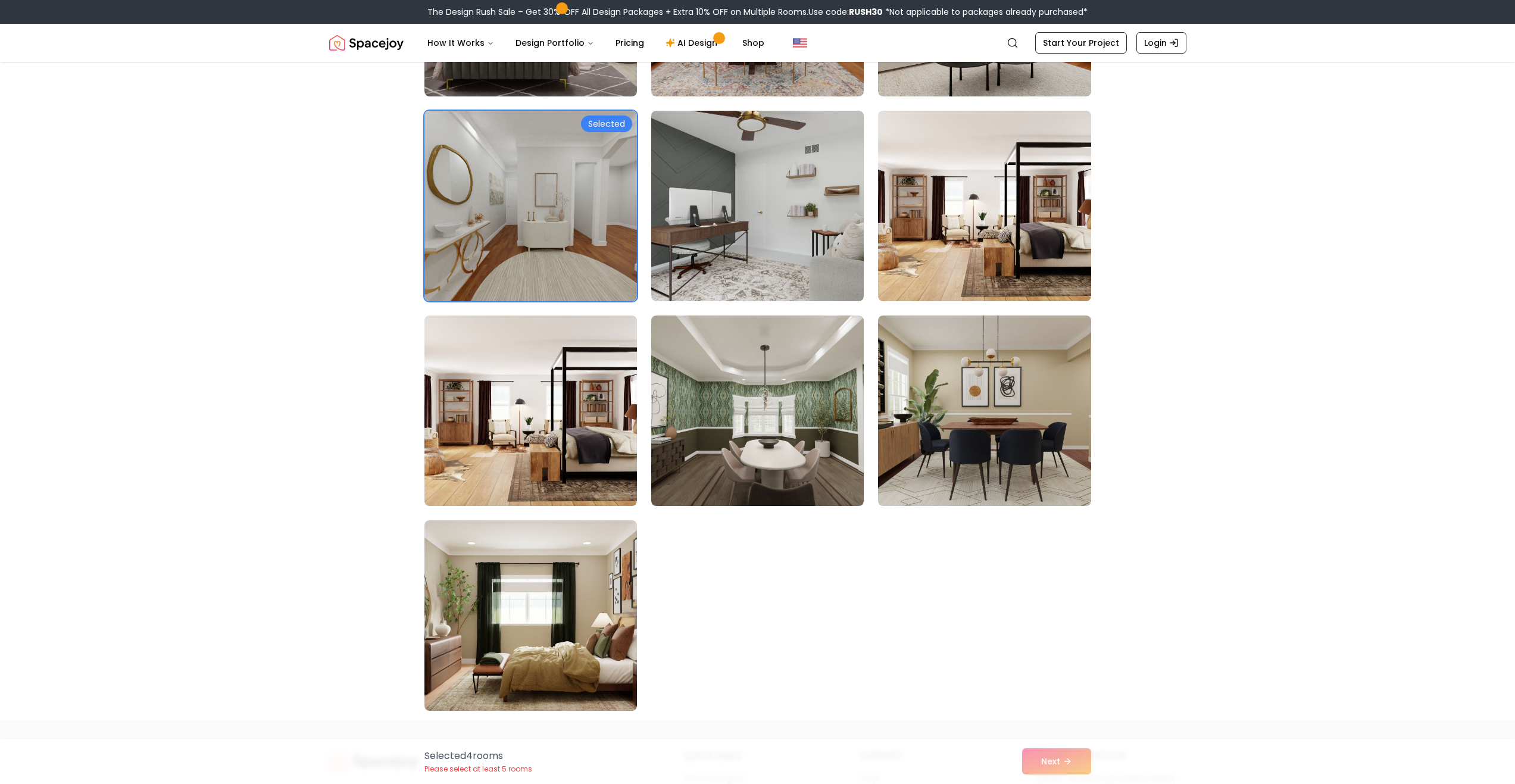
scroll to position [6428, 0]
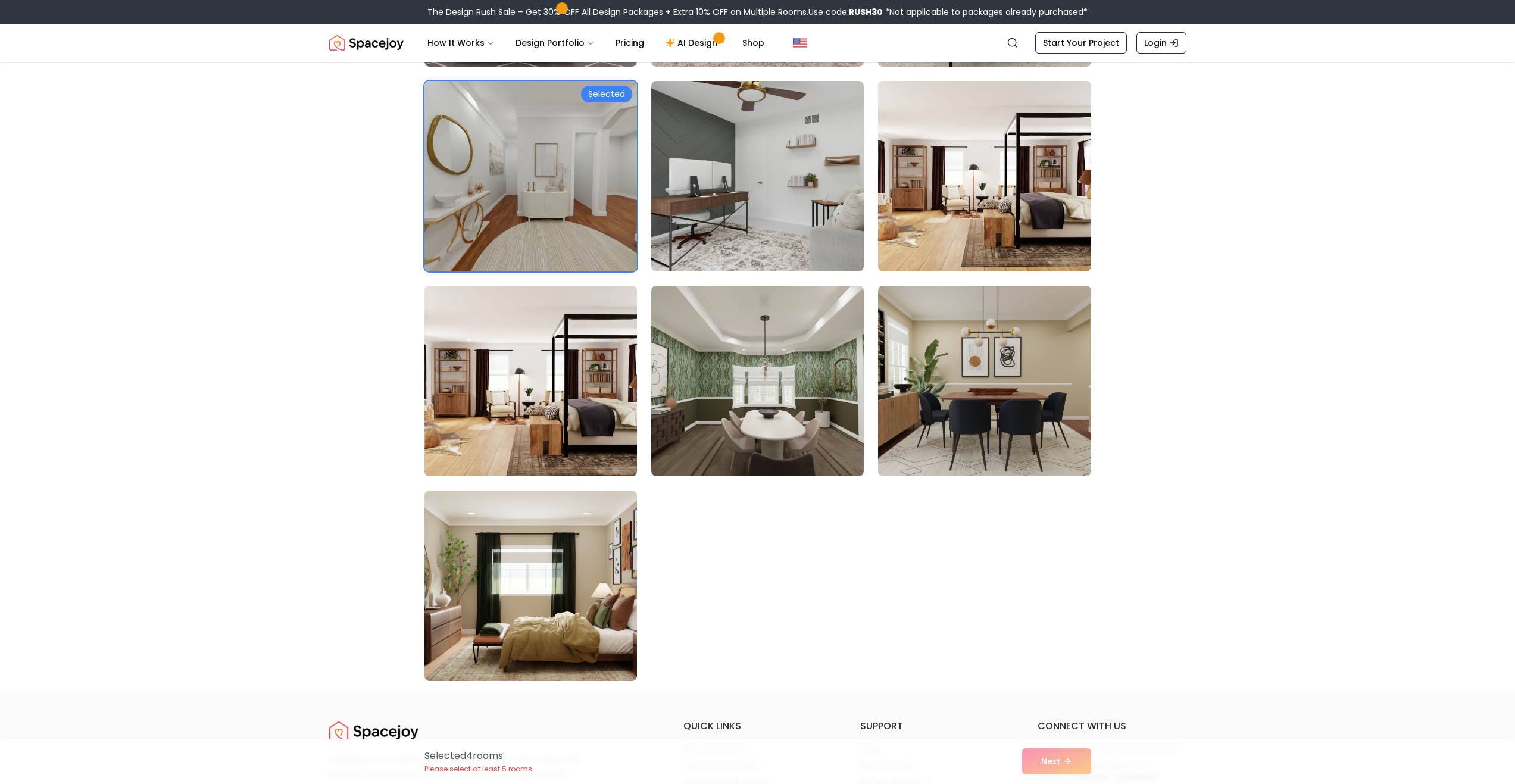
click at [565, 407] on img at bounding box center [531, 381] width 223 height 200
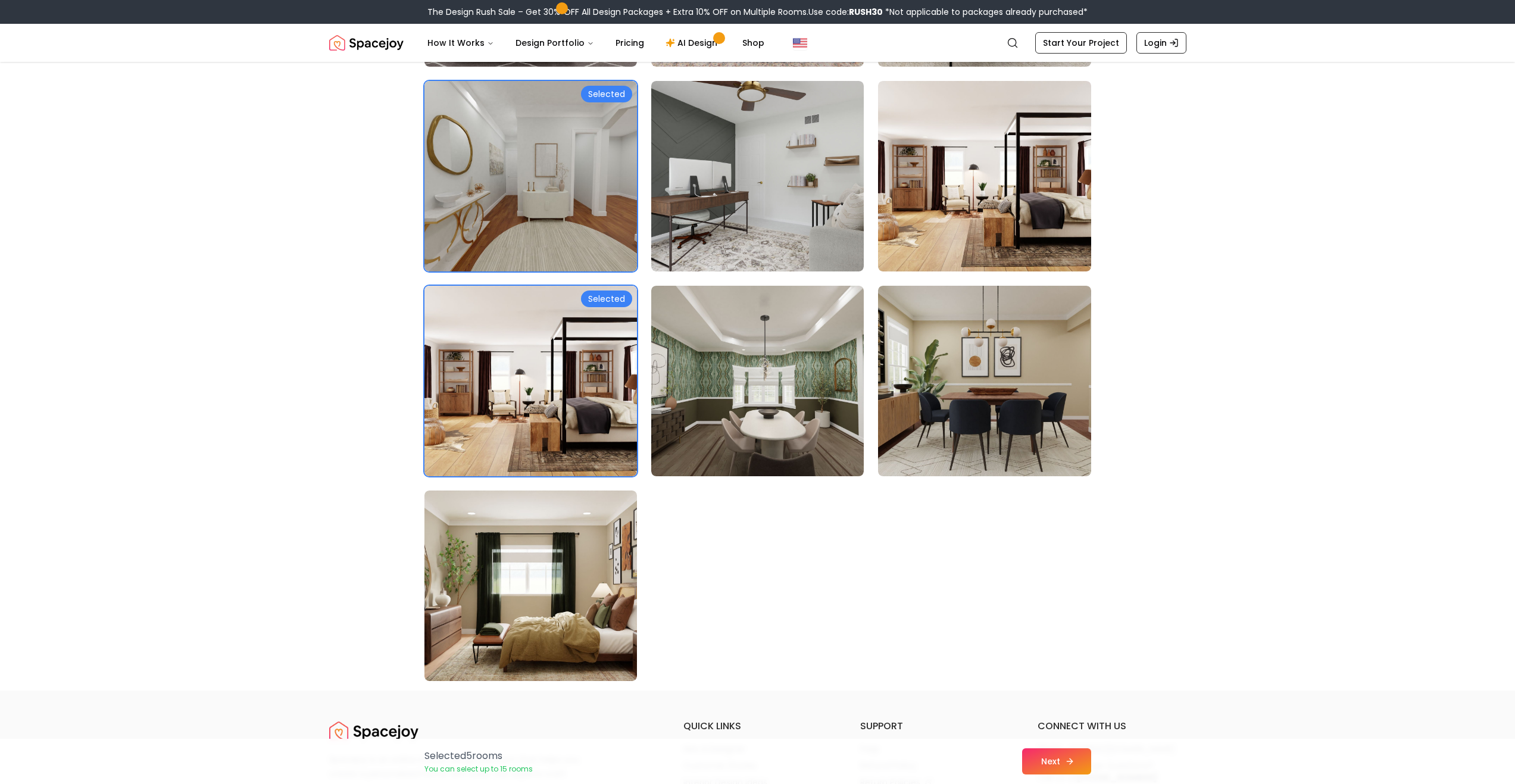
click at [1073, 772] on button "Next" at bounding box center [1056, 761] width 69 height 26
